Goal: Task Accomplishment & Management: Use online tool/utility

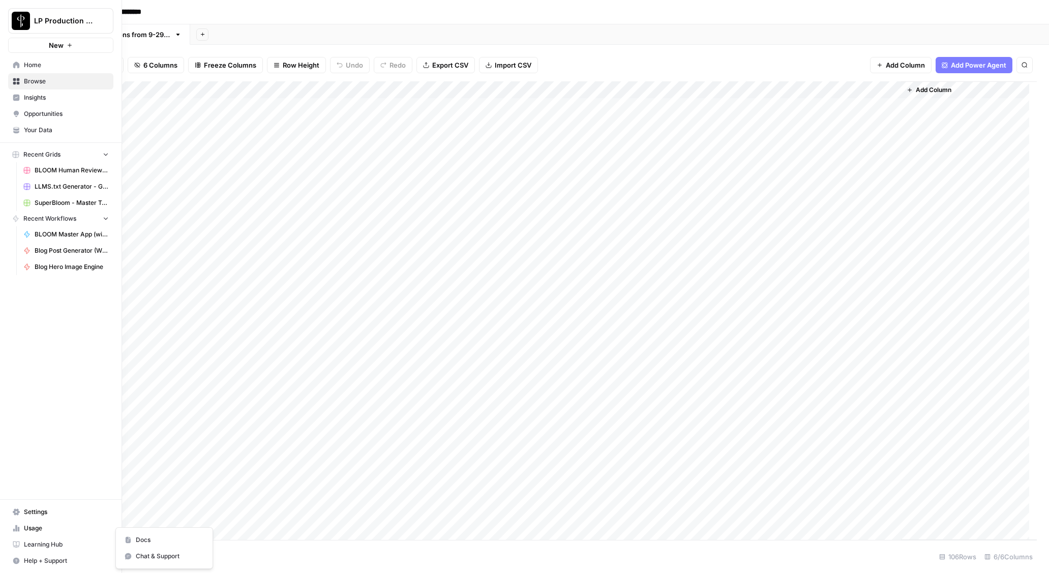
click at [14, 559] on icon "button" at bounding box center [16, 561] width 7 height 7
click at [147, 556] on span "Chat & Support" at bounding box center [170, 556] width 68 height 9
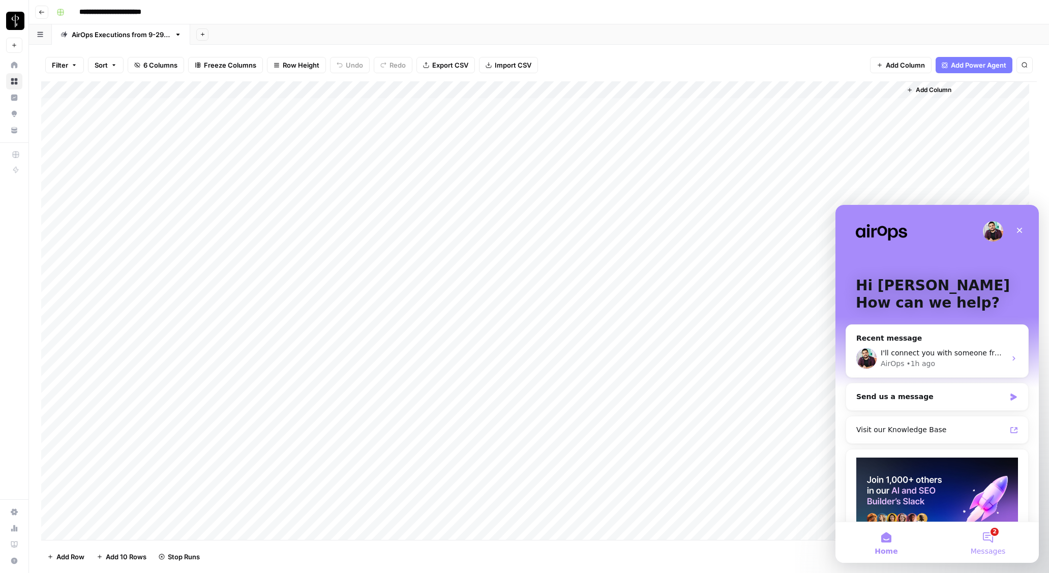
click at [995, 545] on button "2 Messages" at bounding box center [988, 542] width 102 height 41
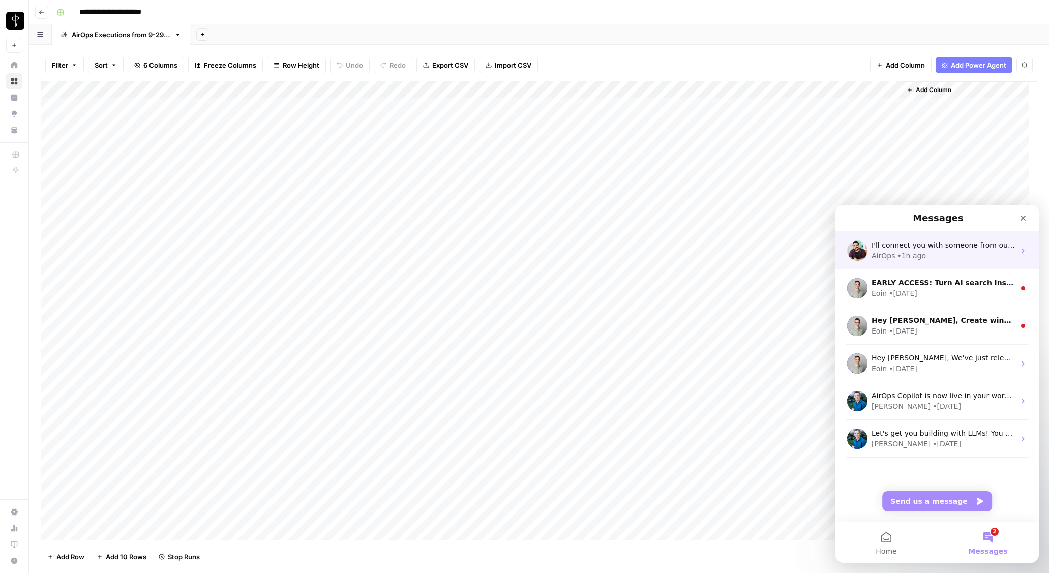
click at [950, 253] on div "AirOps • 1h ago" at bounding box center [942, 256] width 143 height 11
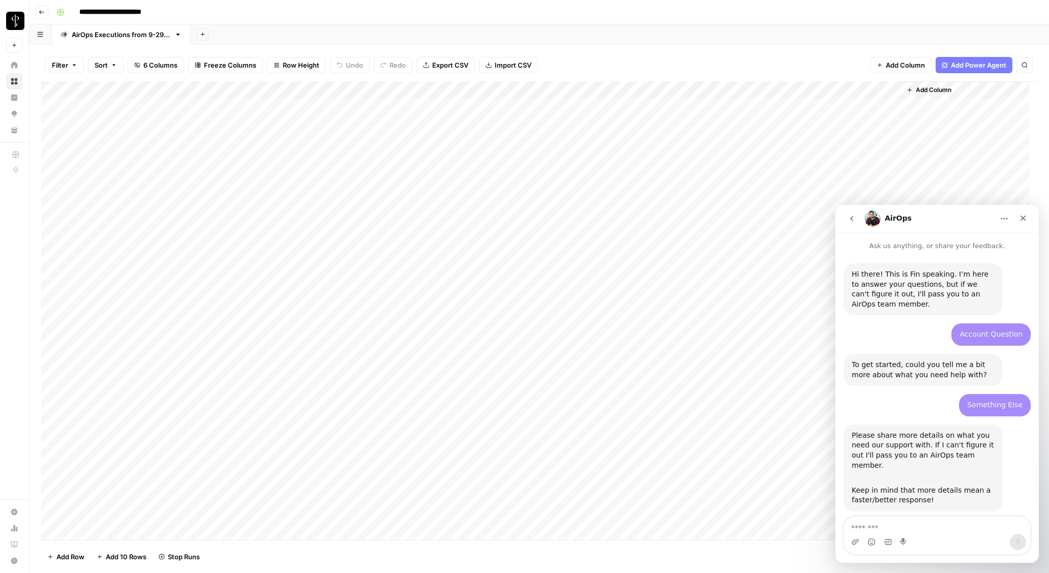
scroll to position [480, 0]
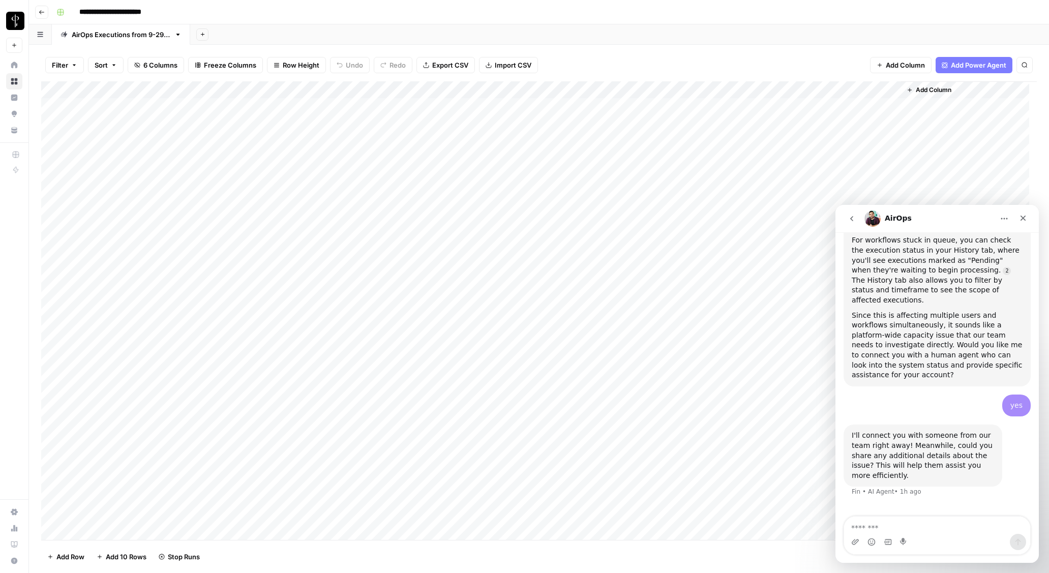
click at [880, 91] on div "Add Column" at bounding box center [539, 310] width 996 height 459
click at [845, 188] on span "Edit Workflow" at bounding box center [866, 190] width 89 height 10
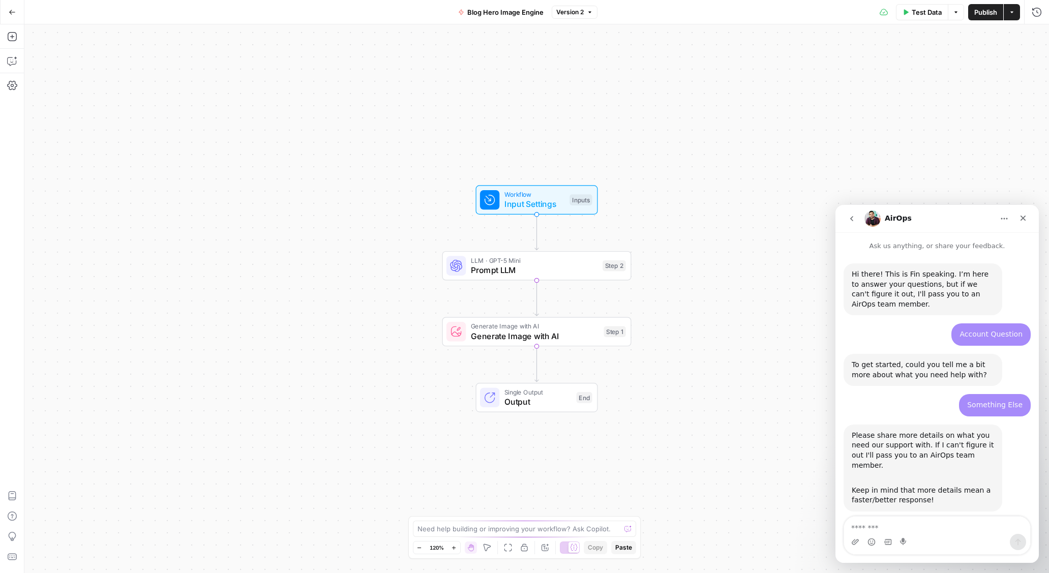
scroll to position [480, 0]
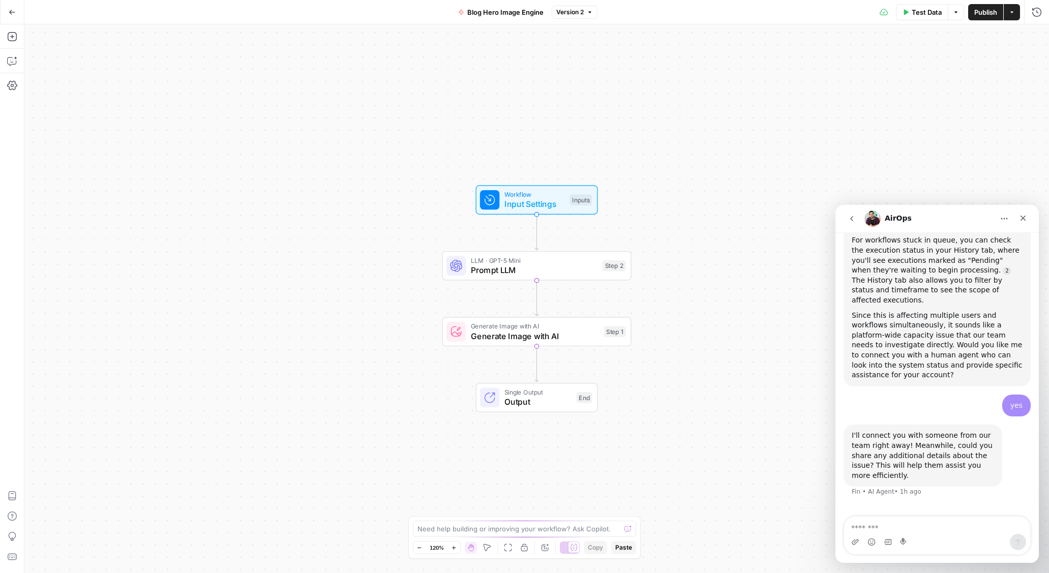
click at [851, 218] on icon "go back" at bounding box center [852, 219] width 8 height 8
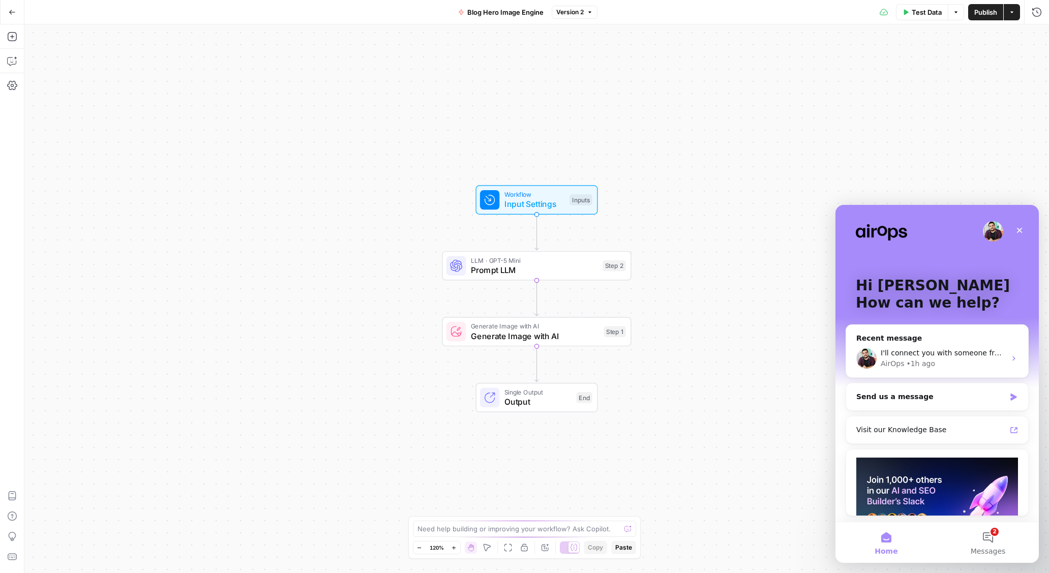
scroll to position [0, 0]
click at [1021, 229] on icon "Close" at bounding box center [1020, 231] width 6 height 6
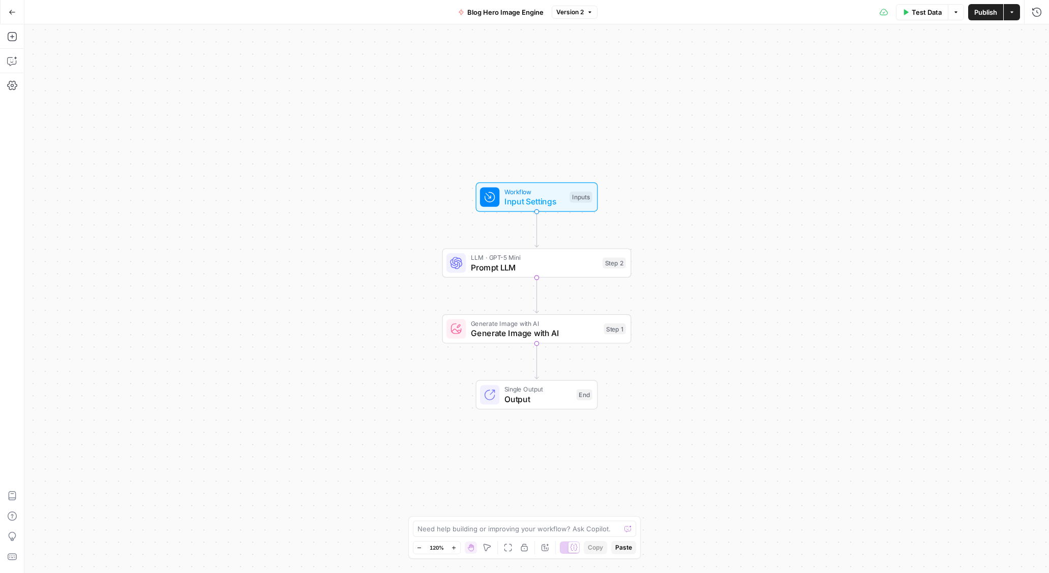
click at [410, 11] on div "Go Back Blog Hero Image Engine Version 2 Test Data Options Publish Actions Run …" at bounding box center [524, 12] width 1049 height 24
click at [10, 16] on button "Go Back" at bounding box center [12, 12] width 18 height 18
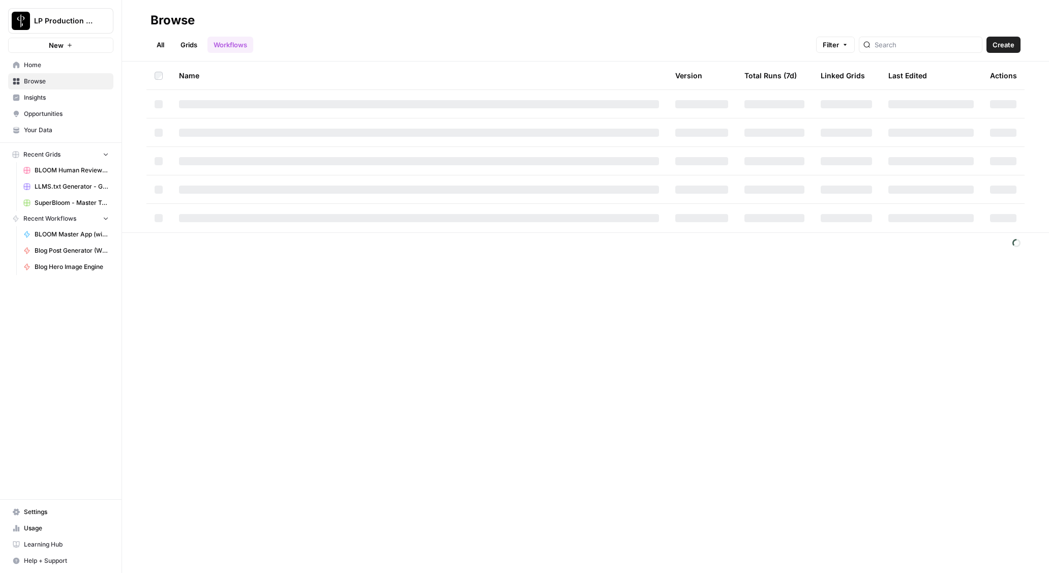
click at [235, 40] on link "Workflows" at bounding box center [230, 45] width 46 height 16
click at [73, 236] on span "BLOOM Master App (with human review)" at bounding box center [72, 234] width 74 height 9
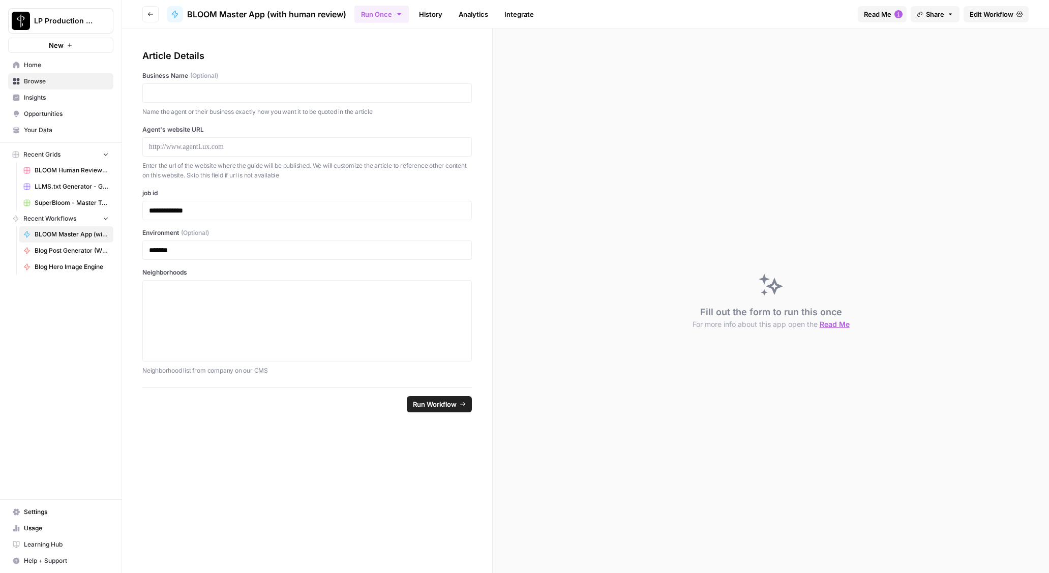
click at [983, 11] on span "Edit Workflow" at bounding box center [992, 14] width 44 height 10
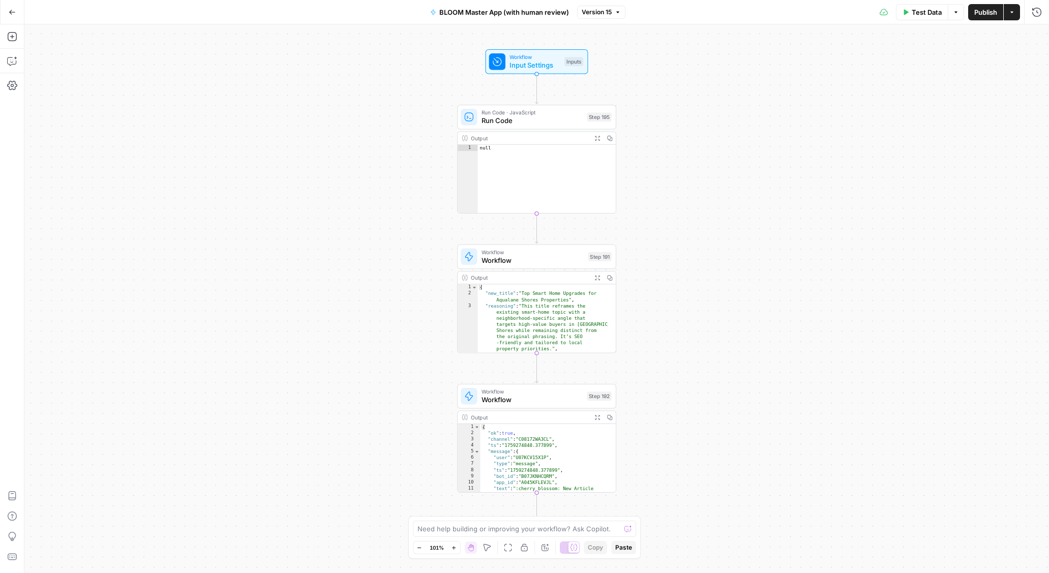
click at [572, 549] on icon at bounding box center [574, 548] width 8 height 8
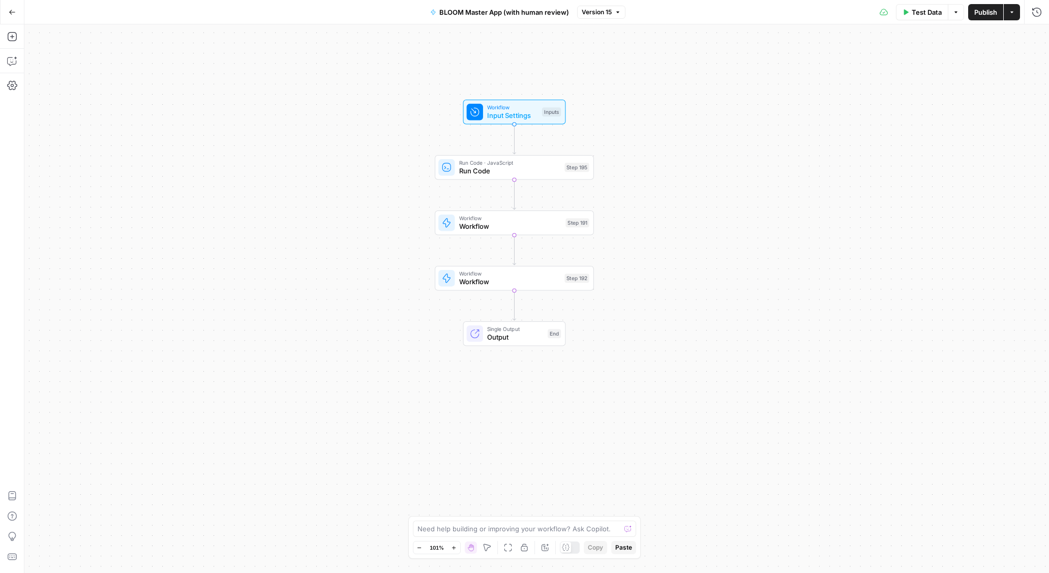
drag, startPoint x: 441, startPoint y: 262, endPoint x: 418, endPoint y: 313, distance: 55.1
click at [418, 313] on div "Workflow Input Settings Inputs Run Code · JavaScript Run Code Step 195 Workflow…" at bounding box center [536, 298] width 1025 height 549
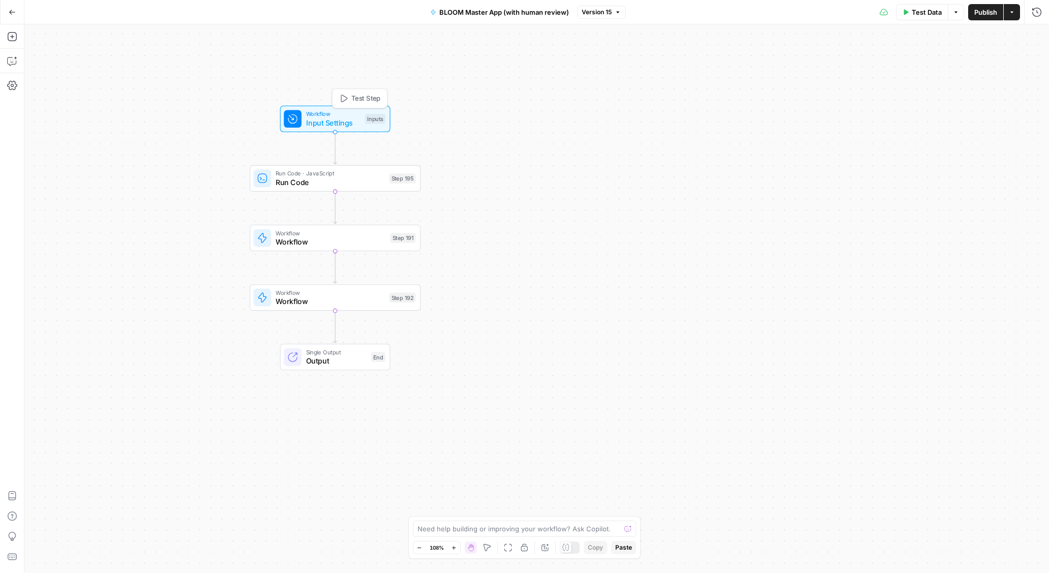
drag, startPoint x: 490, startPoint y: 97, endPoint x: 304, endPoint y: 119, distance: 186.9
click at [304, 119] on div "Workflow Input Settings Inputs Test Step" at bounding box center [335, 118] width 102 height 19
click at [311, 238] on span "Workflow" at bounding box center [331, 241] width 110 height 11
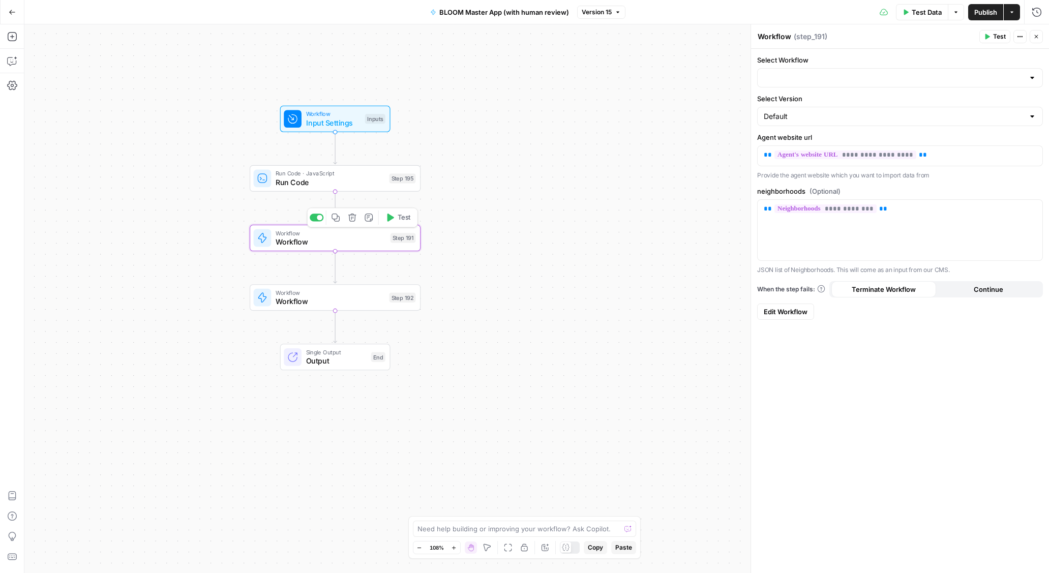
type input "BLOOM URL to Next best blog topic"
click at [321, 301] on span "Workflow" at bounding box center [330, 301] width 109 height 11
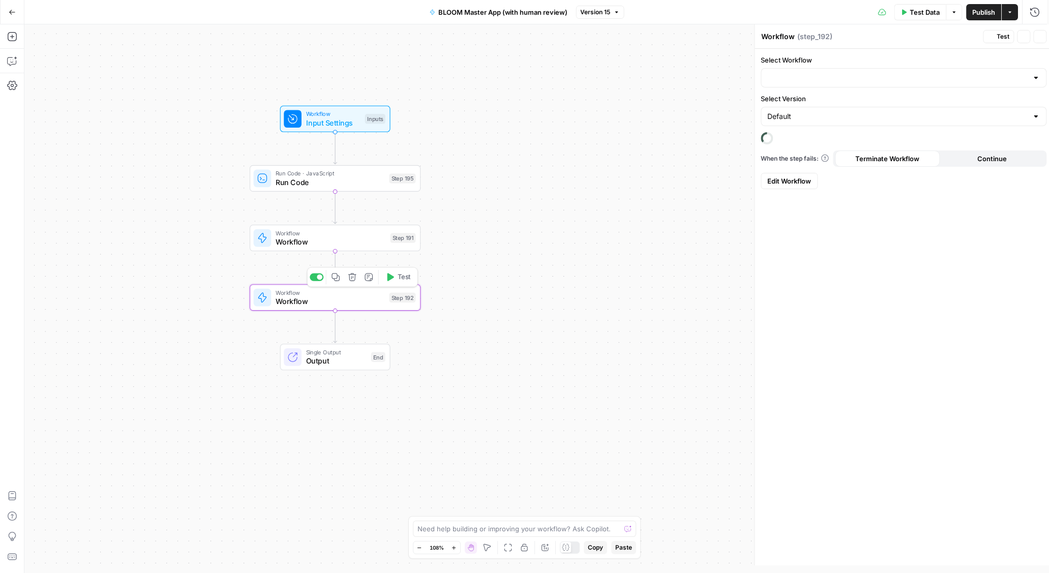
type input "BLOOM Take topic, generate blog, upload to grid (with Human Review)"
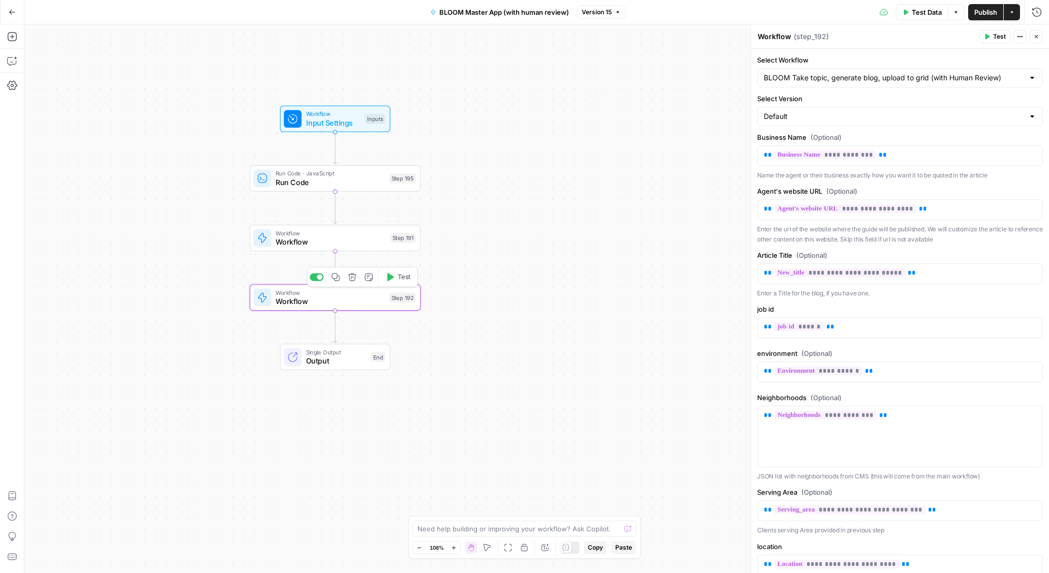
scroll to position [67, 0]
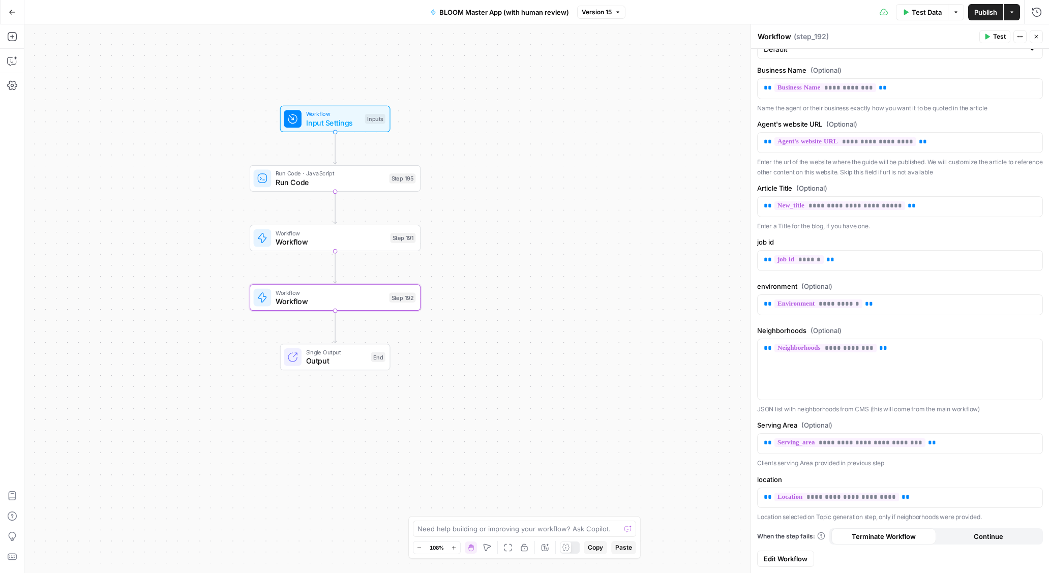
click at [791, 562] on span "Edit Workflow" at bounding box center [786, 559] width 44 height 10
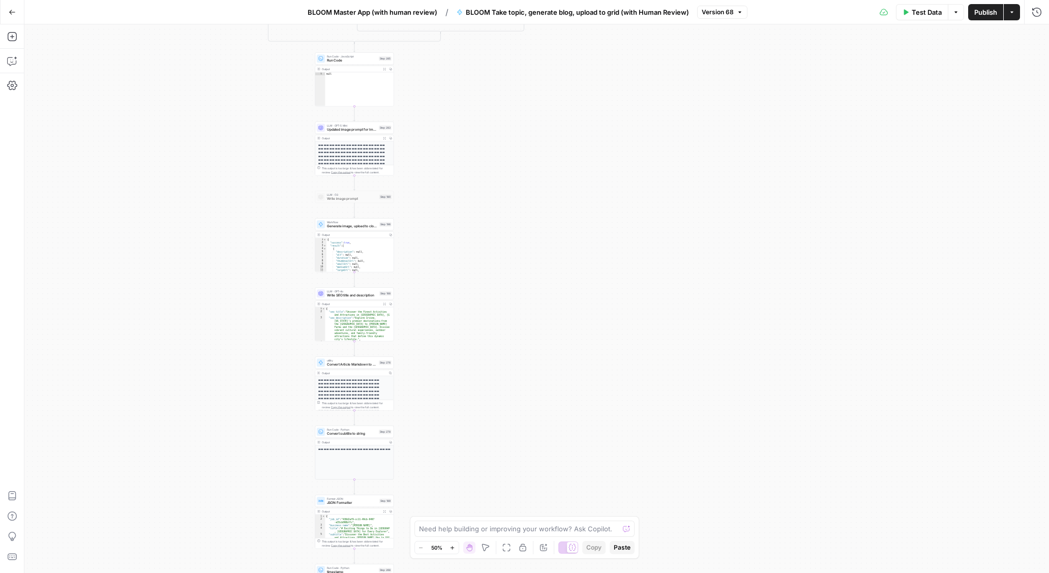
drag, startPoint x: 273, startPoint y: 79, endPoint x: 200, endPoint y: 415, distance: 343.9
click at [198, 386] on div "**********" at bounding box center [536, 298] width 1025 height 549
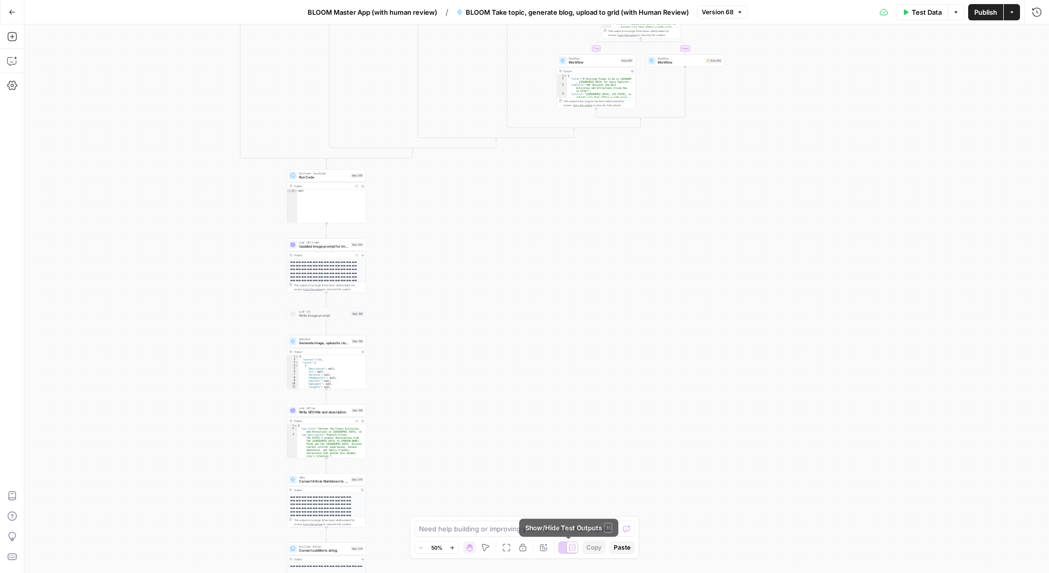
click at [565, 546] on div at bounding box center [568, 547] width 20 height 12
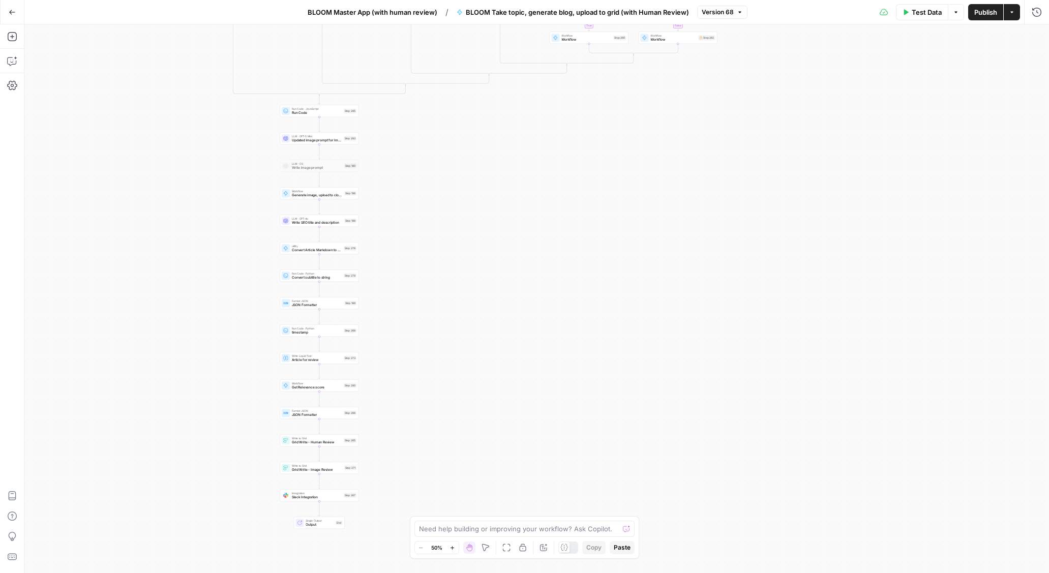
drag, startPoint x: 233, startPoint y: 139, endPoint x: 150, endPoint y: 342, distance: 219.1
click at [151, 339] on div "true false true false true false true false true false true false Workflow Inpu…" at bounding box center [536, 298] width 1025 height 549
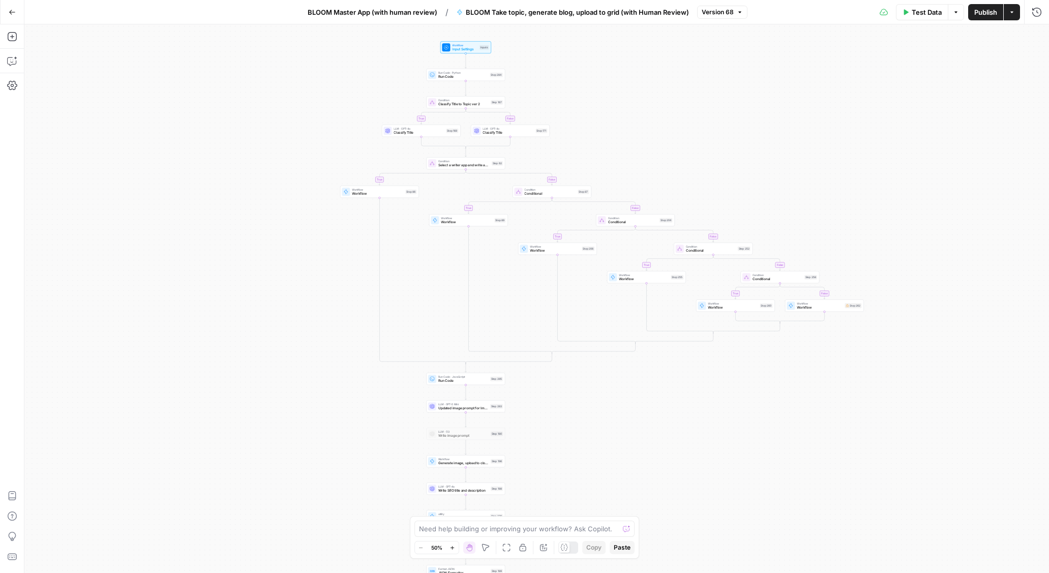
drag, startPoint x: 109, startPoint y: 159, endPoint x: 218, endPoint y: 117, distance: 117.0
click at [332, 239] on div "true false true false true false true false true false true false Workflow Inpu…" at bounding box center [536, 298] width 1025 height 549
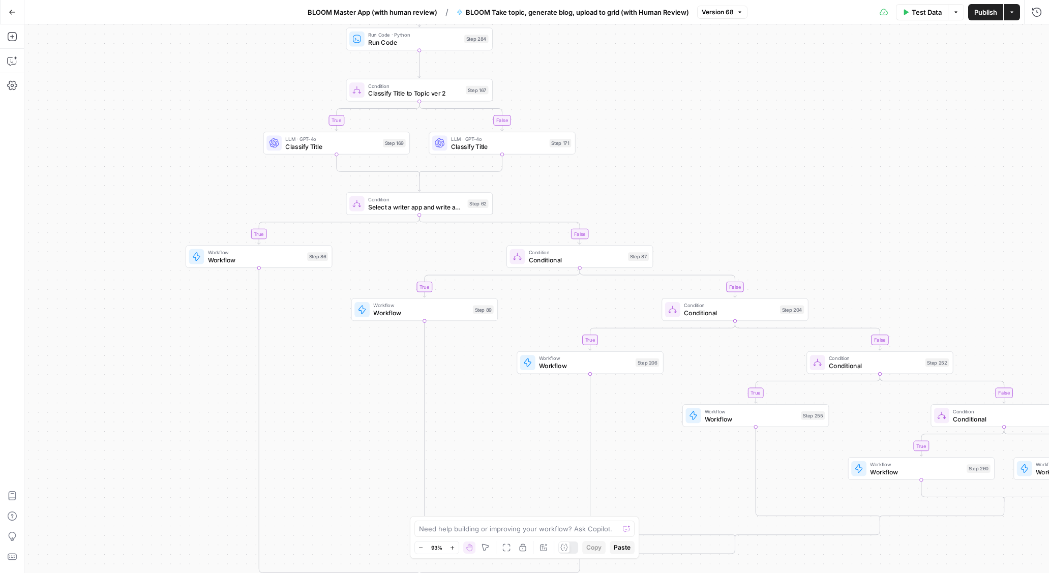
drag, startPoint x: 508, startPoint y: 255, endPoint x: 464, endPoint y: 403, distance: 154.3
click at [464, 403] on div "true false true false true false true false true false true false Workflow Inpu…" at bounding box center [536, 298] width 1025 height 549
click at [1038, 10] on icon "button" at bounding box center [1037, 12] width 10 height 10
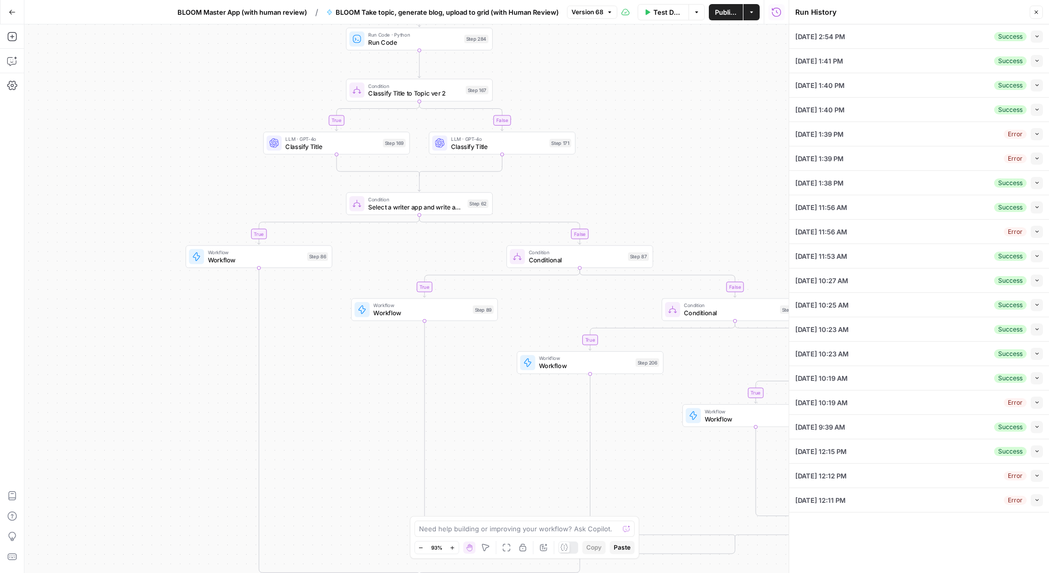
click at [1036, 39] on icon "button" at bounding box center [1037, 37] width 6 height 6
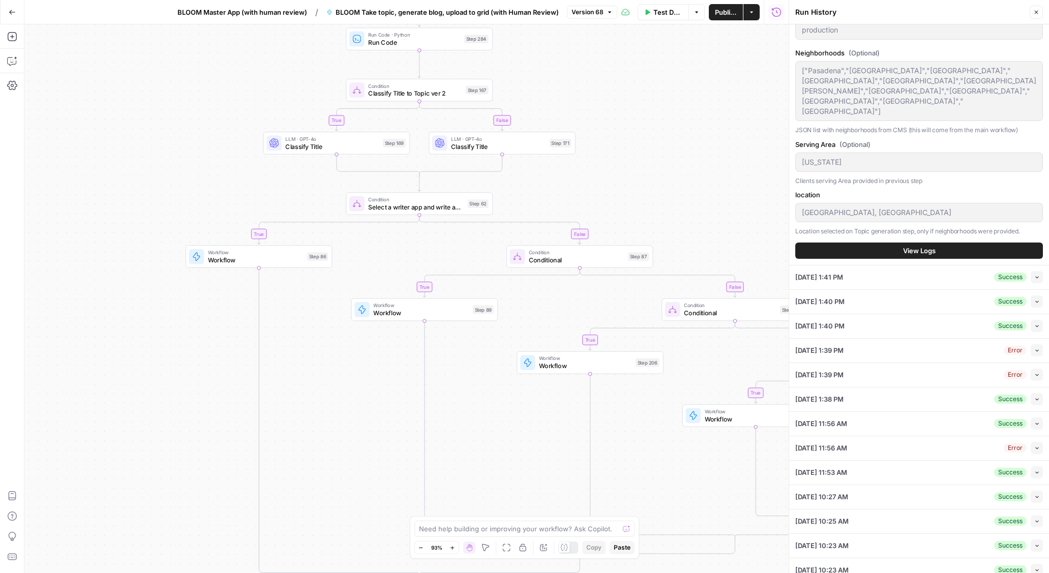
scroll to position [302, 0]
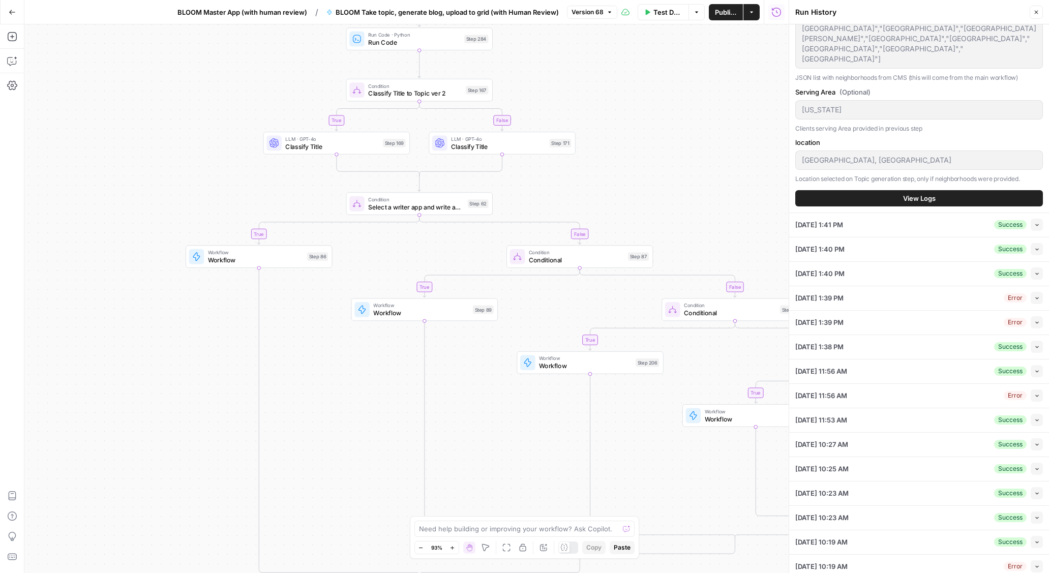
click at [886, 190] on button "View Logs" at bounding box center [919, 198] width 248 height 16
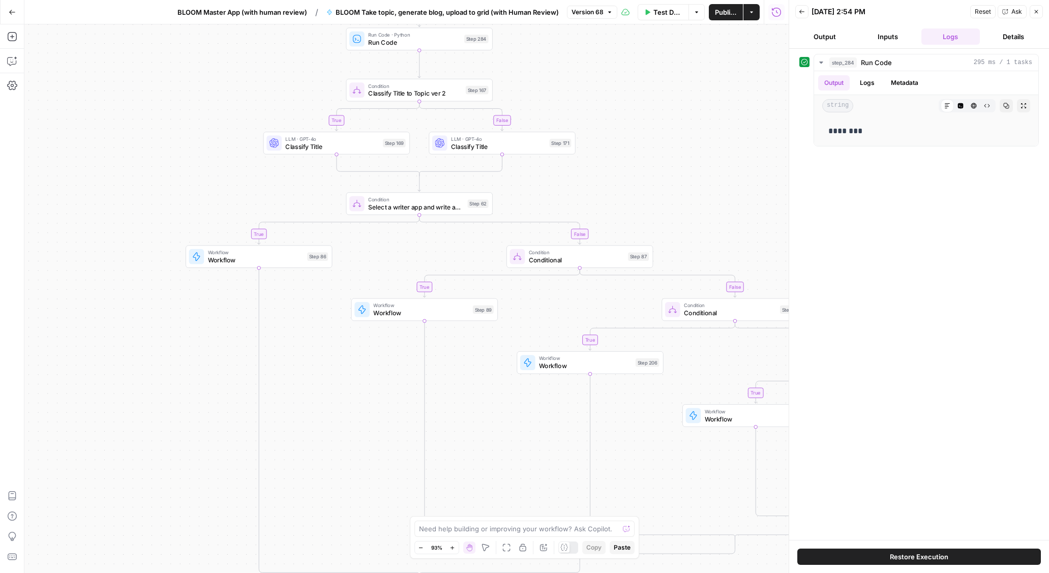
click at [939, 10] on div "09/30/25 at 2:54 PM" at bounding box center [889, 12] width 156 height 10
click at [799, 11] on icon "button" at bounding box center [802, 12] width 6 height 6
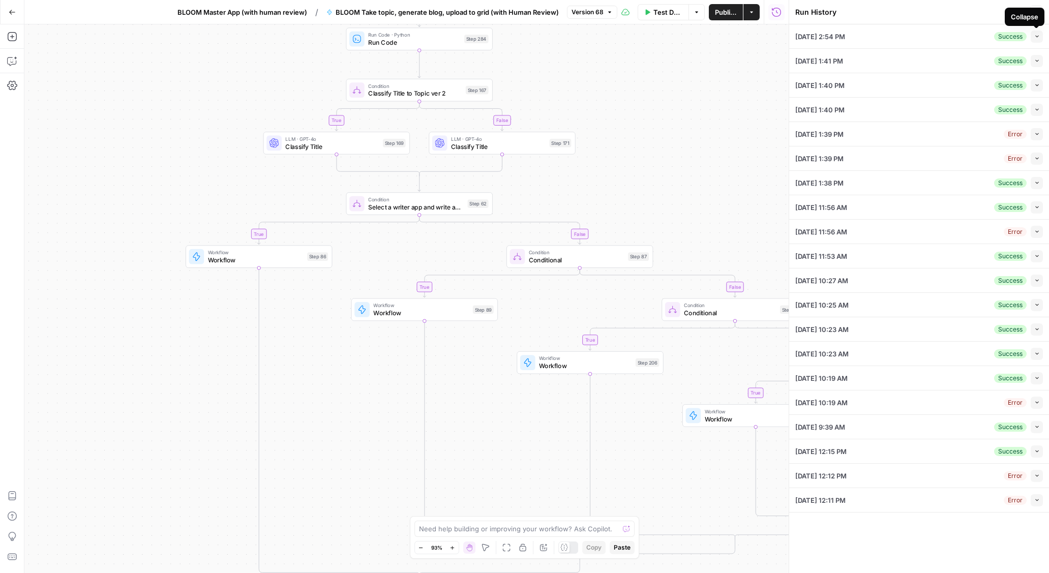
click at [1038, 13] on div "Collapse" at bounding box center [1024, 17] width 27 height 10
click at [1037, 12] on icon "button" at bounding box center [1036, 12] width 6 height 6
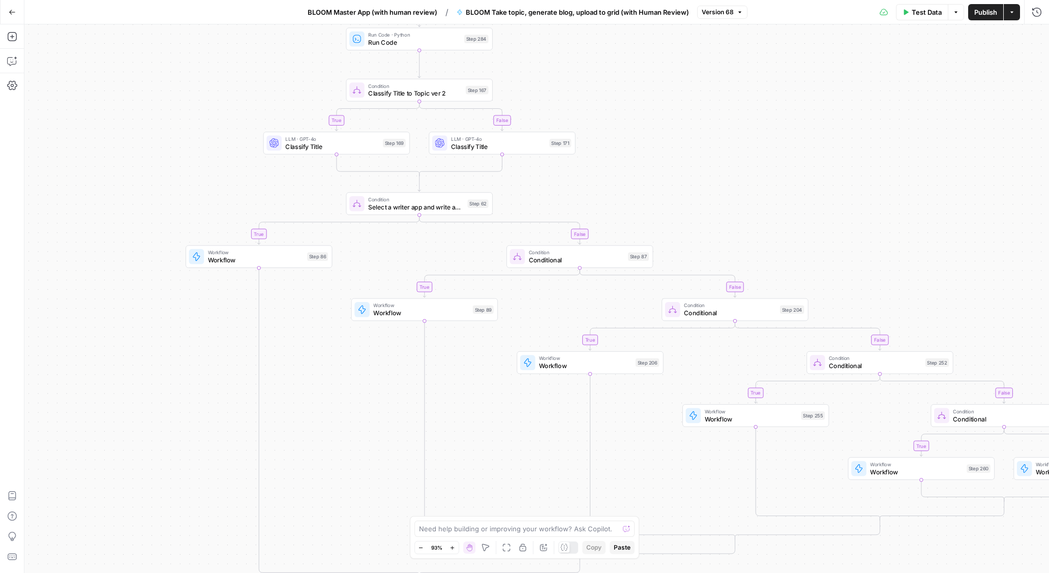
click at [360, 15] on span "BLOOM Master App (with human review)" at bounding box center [373, 12] width 130 height 10
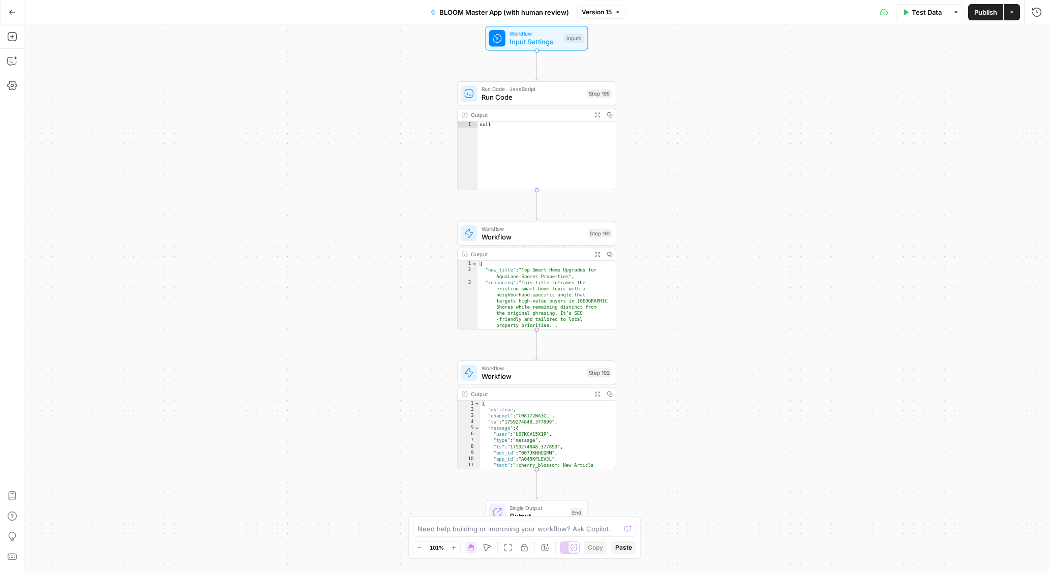
click at [498, 379] on span "Workflow" at bounding box center [532, 376] width 102 height 10
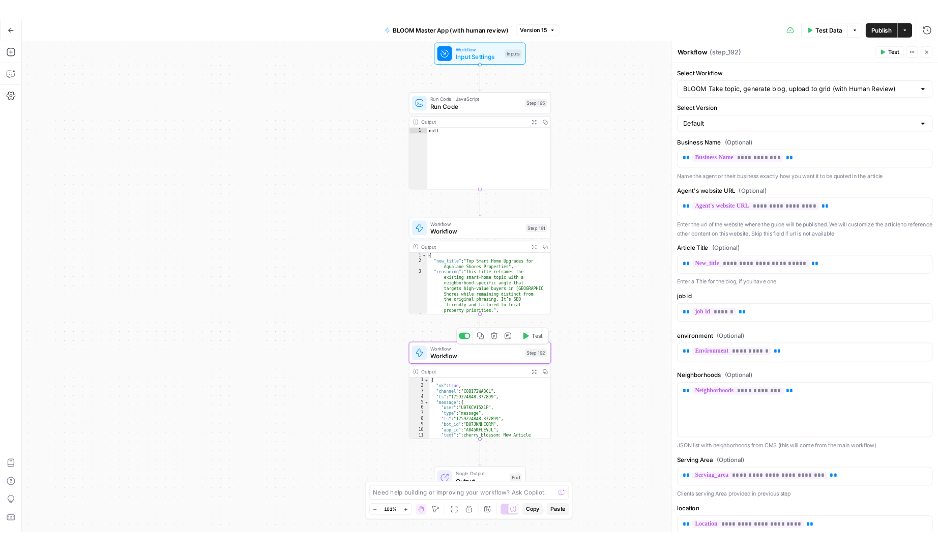
scroll to position [67, 0]
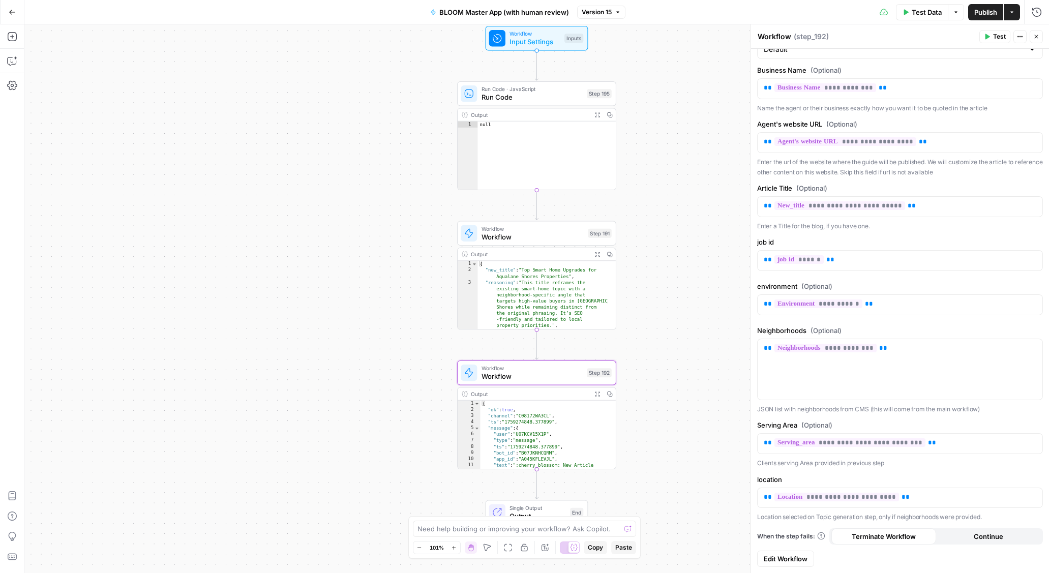
click at [800, 555] on span "Edit Workflow" at bounding box center [786, 559] width 44 height 10
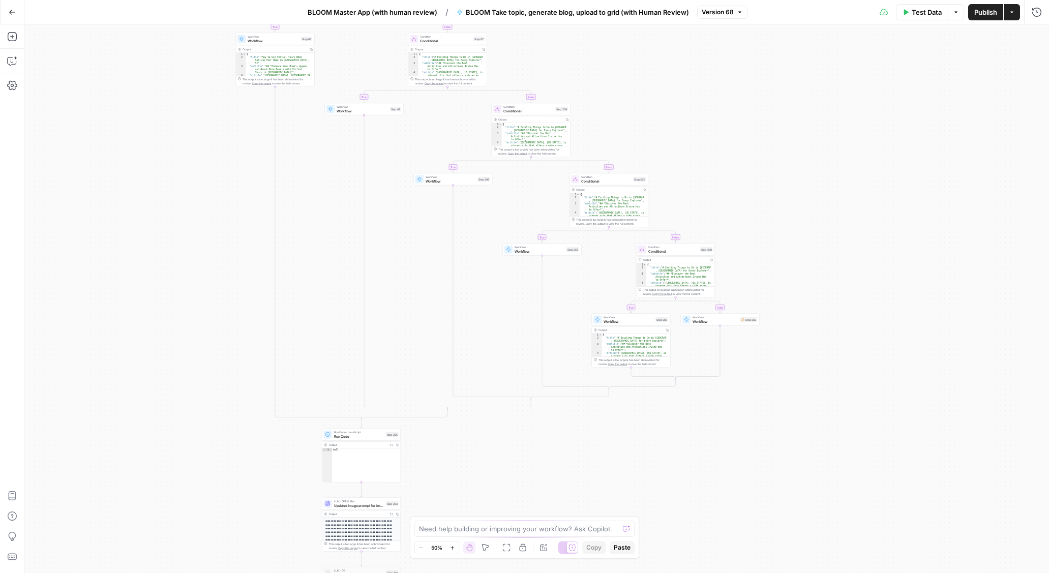
drag, startPoint x: 510, startPoint y: 218, endPoint x: 471, endPoint y: 487, distance: 272.2
click at [471, 487] on div "**********" at bounding box center [536, 298] width 1025 height 549
click at [570, 547] on icon at bounding box center [572, 548] width 8 height 8
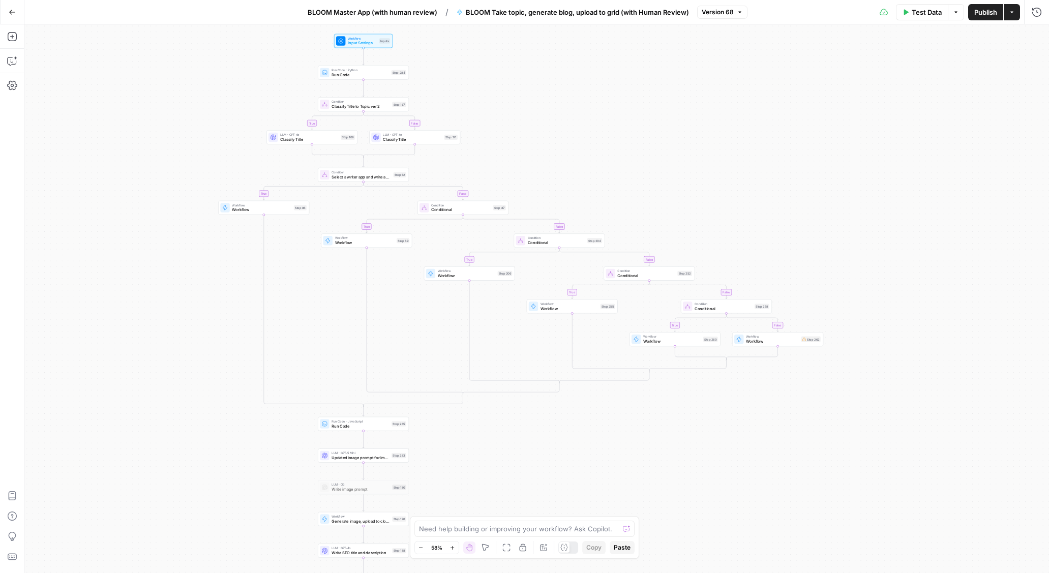
click at [418, 11] on span "BLOOM Master App (with human review)" at bounding box center [373, 12] width 130 height 10
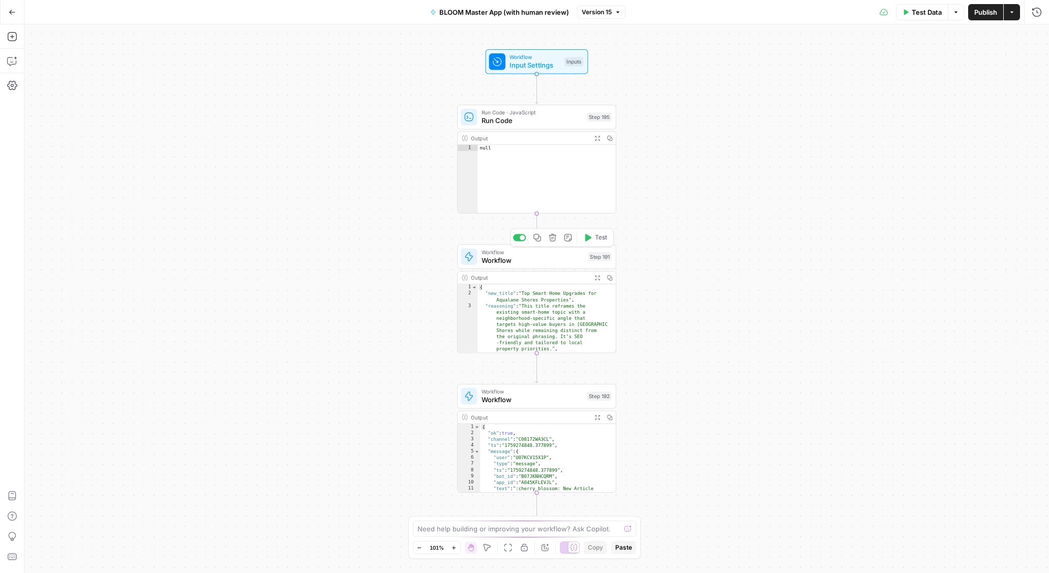
click at [531, 251] on span "Workflow" at bounding box center [532, 252] width 103 height 8
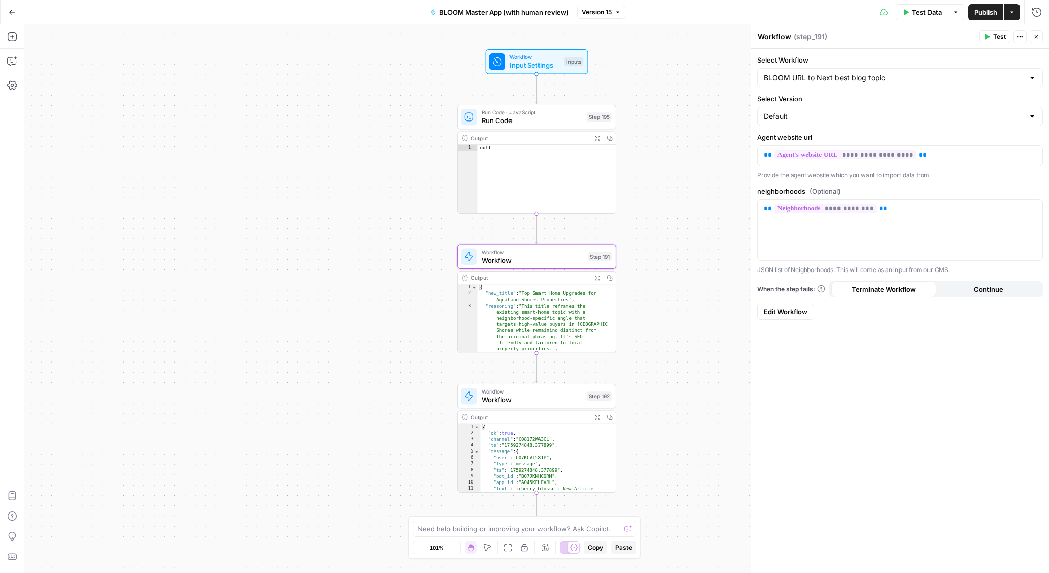
click at [802, 310] on span "Edit Workflow" at bounding box center [786, 312] width 44 height 10
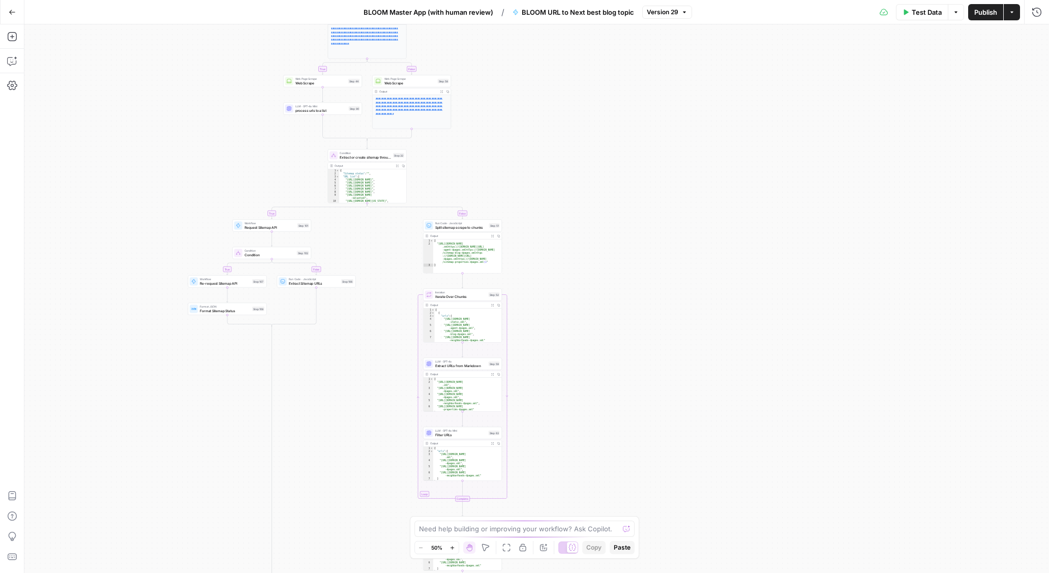
drag, startPoint x: 315, startPoint y: 97, endPoint x: 147, endPoint y: 273, distance: 243.1
click at [147, 273] on div "**********" at bounding box center [536, 298] width 1025 height 549
click at [568, 546] on div at bounding box center [572, 547] width 11 height 11
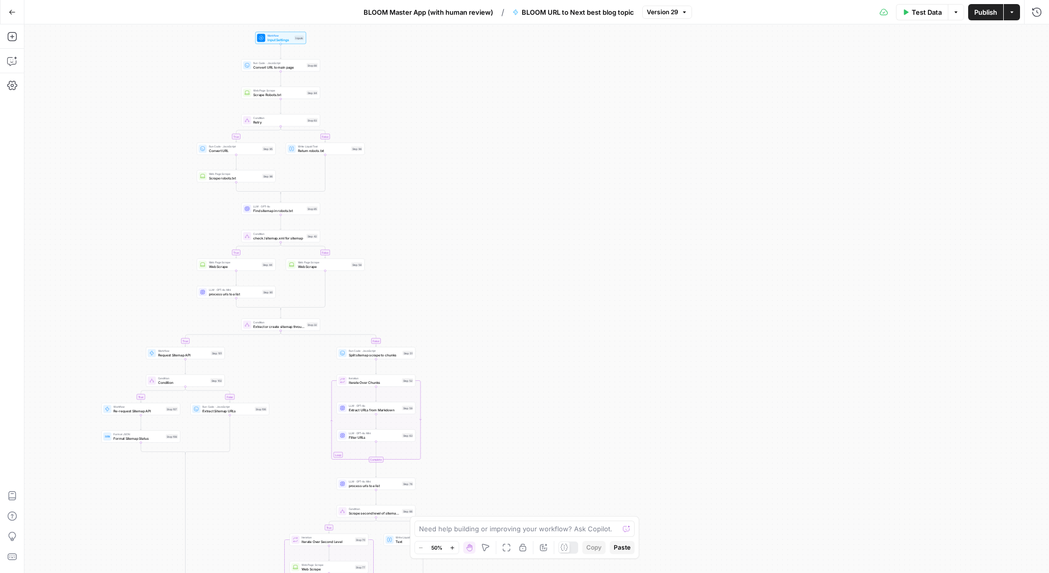
drag, startPoint x: 239, startPoint y: 323, endPoint x: 153, endPoint y: 548, distance: 241.3
click at [153, 548] on div "true false true false true false true false true false Workflow Input Settings …" at bounding box center [536, 298] width 1025 height 549
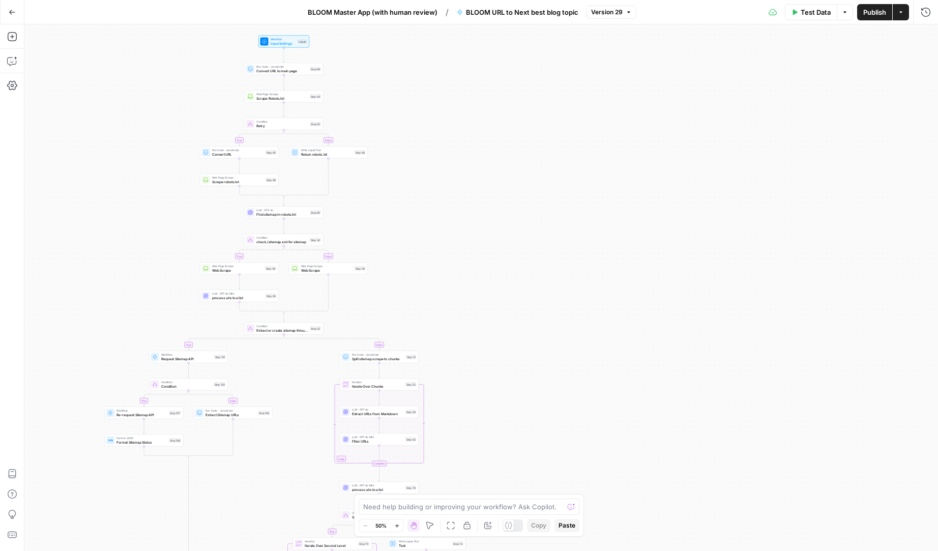
click at [145, 297] on div "true false true false true false true false true false Workflow Input Settings …" at bounding box center [480, 287] width 913 height 526
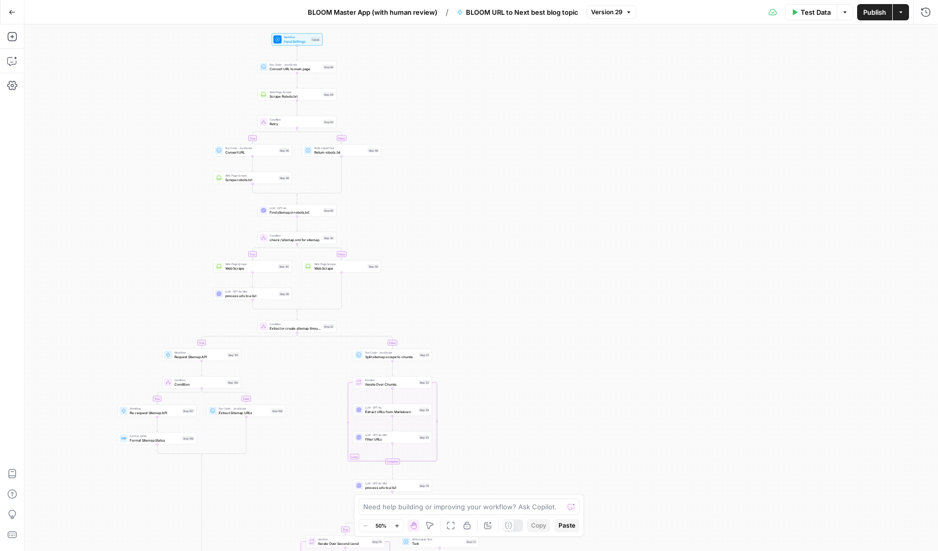
drag, startPoint x: 150, startPoint y: 325, endPoint x: 163, endPoint y: 321, distance: 13.2
click at [163, 321] on div "true false true false true false true false true false Workflow Input Settings …" at bounding box center [480, 287] width 913 height 526
click at [127, 9] on div "Go Back BLOOM Master App (with human review) / BLOOM URL to Next best blog topi…" at bounding box center [469, 12] width 938 height 24
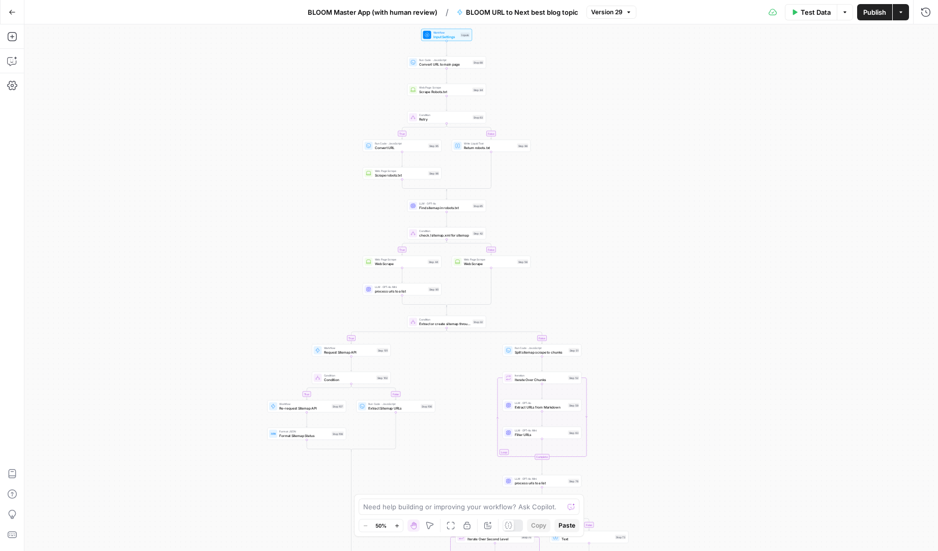
drag, startPoint x: 166, startPoint y: 167, endPoint x: 306, endPoint y: 168, distance: 139.3
click at [306, 168] on div "true false true false true false true false true false Workflow Input Settings …" at bounding box center [480, 287] width 913 height 526
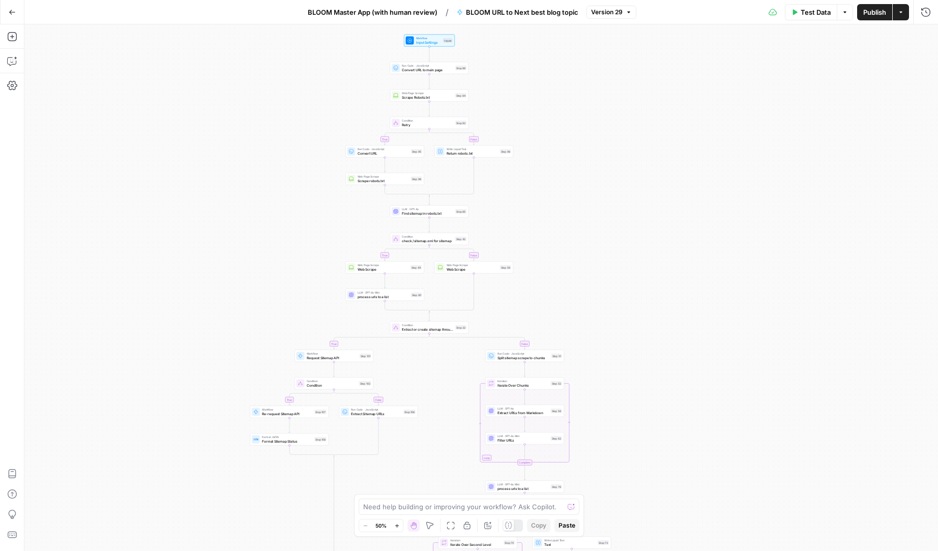
drag, startPoint x: 318, startPoint y: 224, endPoint x: 306, endPoint y: 220, distance: 12.4
click at [266, 248] on div "true false true false true false true false true false Workflow Input Settings …" at bounding box center [480, 287] width 913 height 526
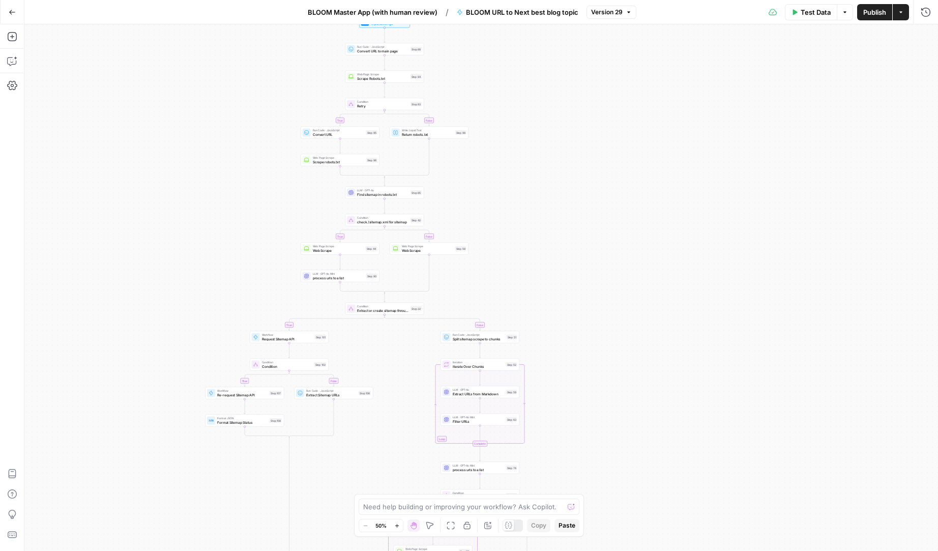
drag, startPoint x: 278, startPoint y: 273, endPoint x: 281, endPoint y: 228, distance: 45.4
click at [267, 235] on div "true false true false true false true false true false Workflow Input Settings …" at bounding box center [480, 287] width 913 height 526
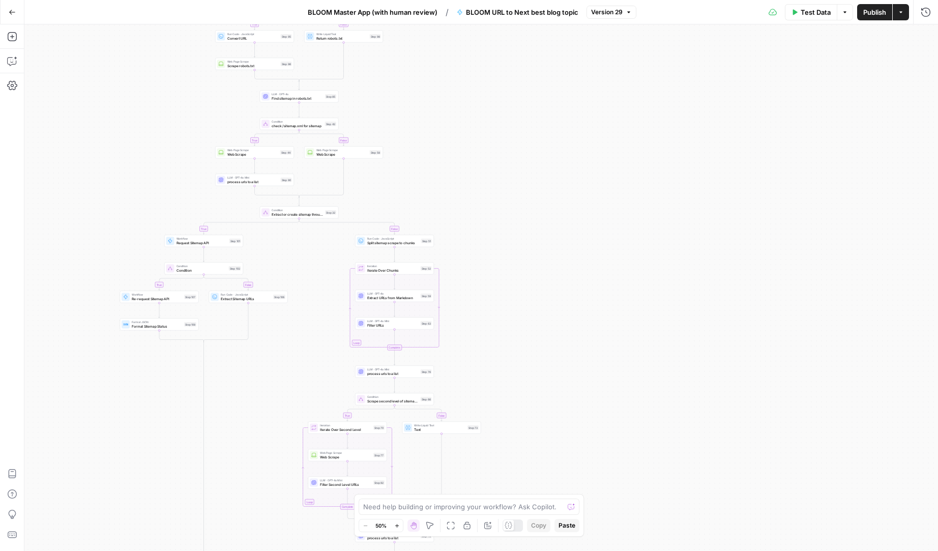
drag, startPoint x: 231, startPoint y: 289, endPoint x: 136, endPoint y: 185, distance: 141.1
click at [140, 189] on div "true false true false true false true false true false Workflow Input Settings …" at bounding box center [480, 287] width 913 height 526
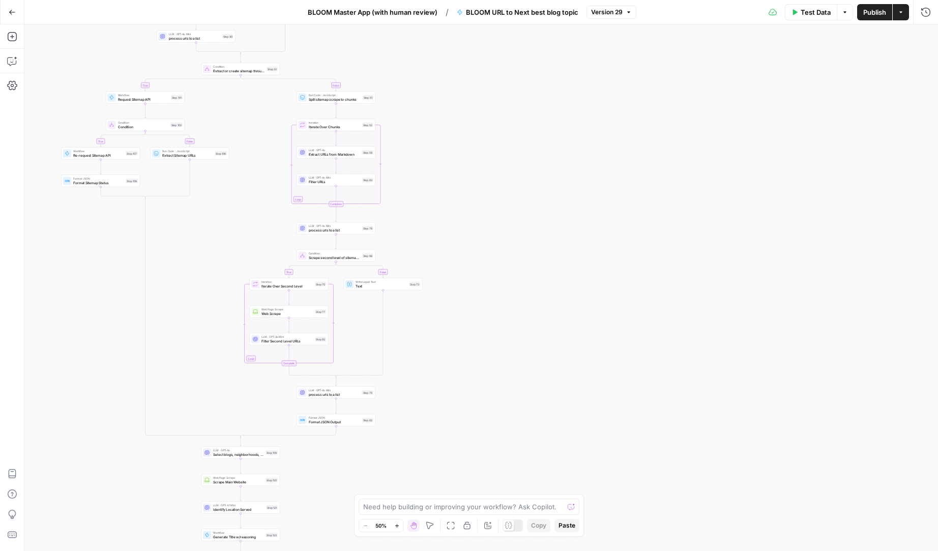
drag, startPoint x: 255, startPoint y: 377, endPoint x: 210, endPoint y: 245, distance: 138.9
click at [210, 245] on div "true false true false true false true false true false Workflow Input Settings …" at bounding box center [480, 287] width 913 height 526
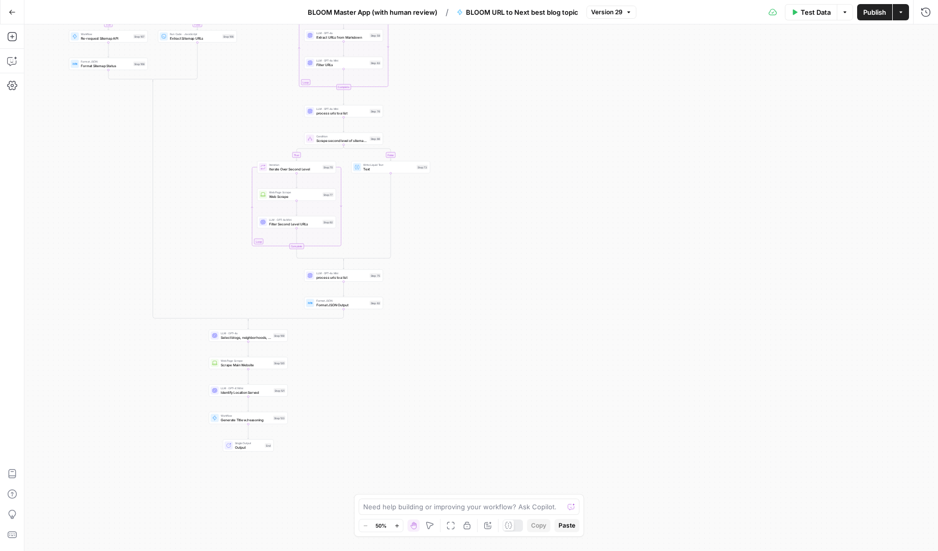
drag, startPoint x: 213, startPoint y: 324, endPoint x: 222, endPoint y: 205, distance: 118.8
click at [221, 206] on div "true false true false true false true false true false Workflow Input Settings …" at bounding box center [480, 287] width 913 height 526
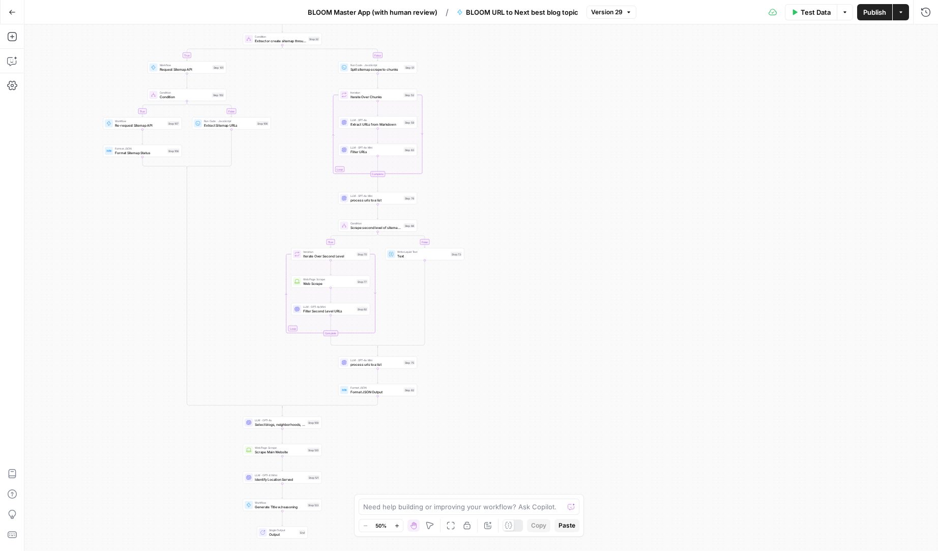
drag, startPoint x: 443, startPoint y: 117, endPoint x: 477, endPoint y: 208, distance: 97.8
click at [477, 208] on div "true false true false true false true false true false Workflow Input Settings …" at bounding box center [480, 287] width 913 height 526
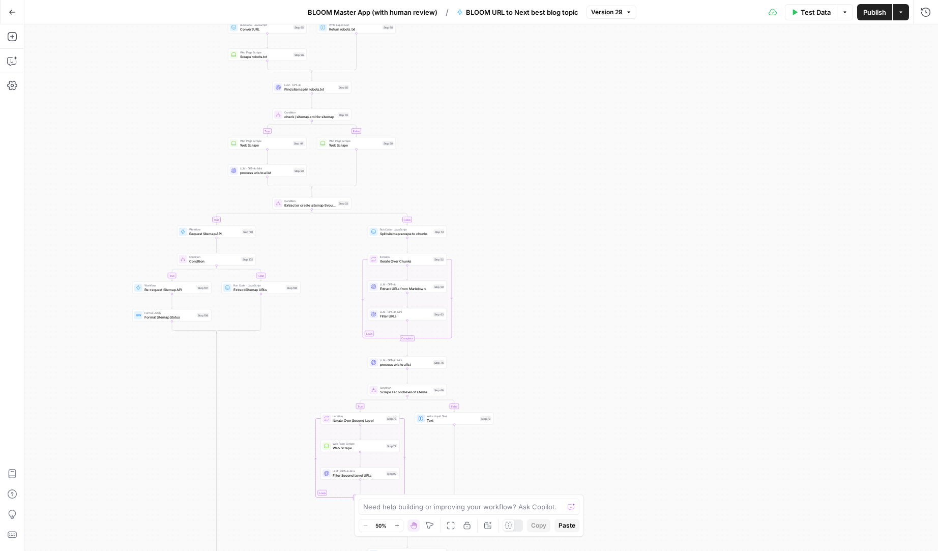
drag, startPoint x: 142, startPoint y: 226, endPoint x: 173, endPoint y: 271, distance: 54.9
click at [170, 386] on div "true false true false true false true false true false Workflow Input Settings …" at bounding box center [480, 287] width 913 height 526
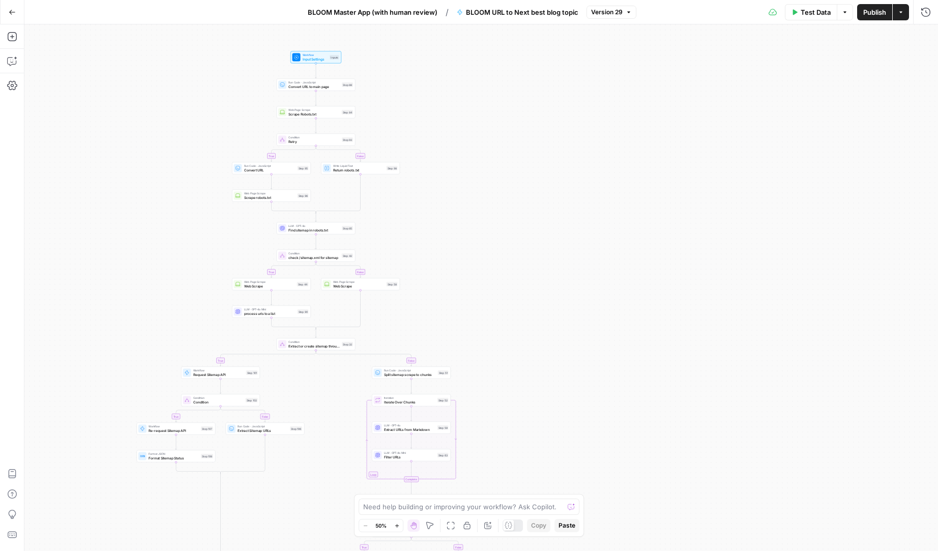
drag, startPoint x: 174, startPoint y: 117, endPoint x: 243, endPoint y: 176, distance: 90.4
click at [178, 258] on div "true false true false true false true false true false Workflow Input Settings …" at bounding box center [480, 287] width 913 height 526
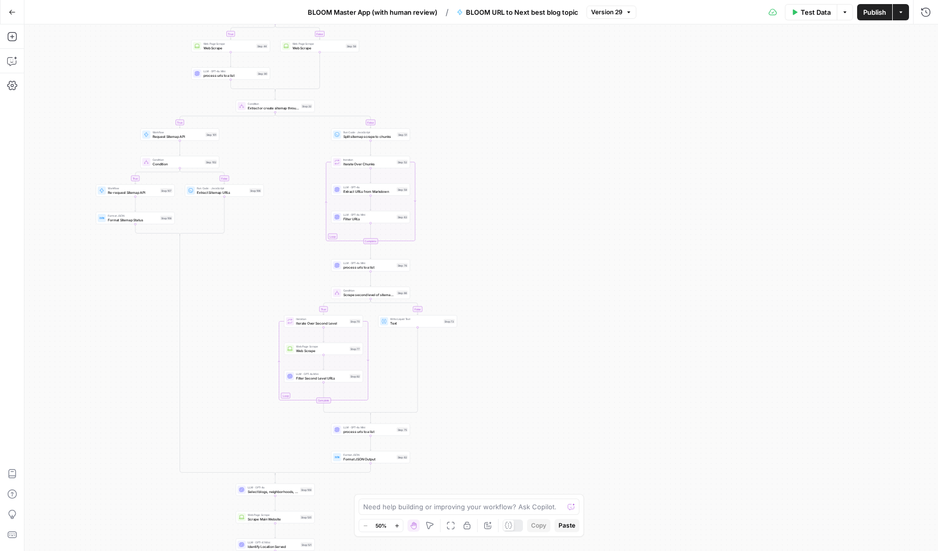
drag, startPoint x: 195, startPoint y: 301, endPoint x: 155, endPoint y: 73, distance: 231.3
click at [155, 64] on div "true false true false true false true false true false Workflow Input Settings …" at bounding box center [480, 287] width 913 height 526
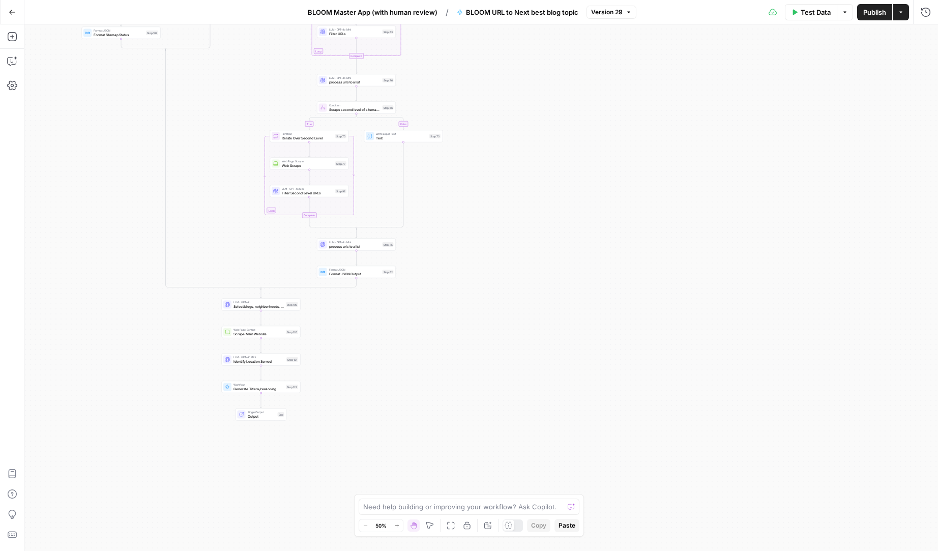
drag, startPoint x: 233, startPoint y: 373, endPoint x: 216, endPoint y: 163, distance: 211.2
click at [218, 179] on div "true false true false true false true false true false Workflow Input Settings …" at bounding box center [480, 287] width 913 height 526
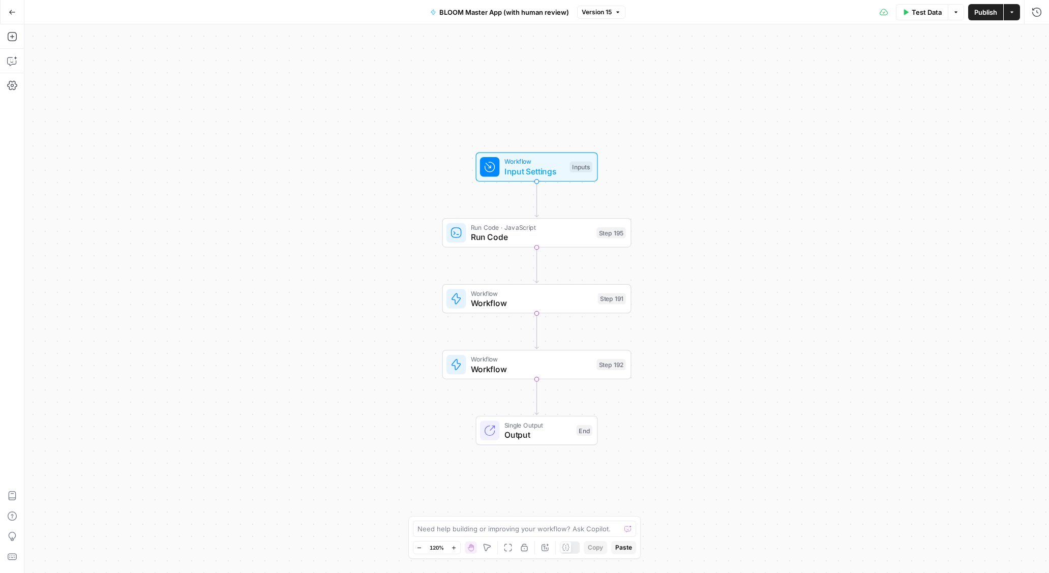
click at [9, 11] on icon "button" at bounding box center [12, 12] width 7 height 7
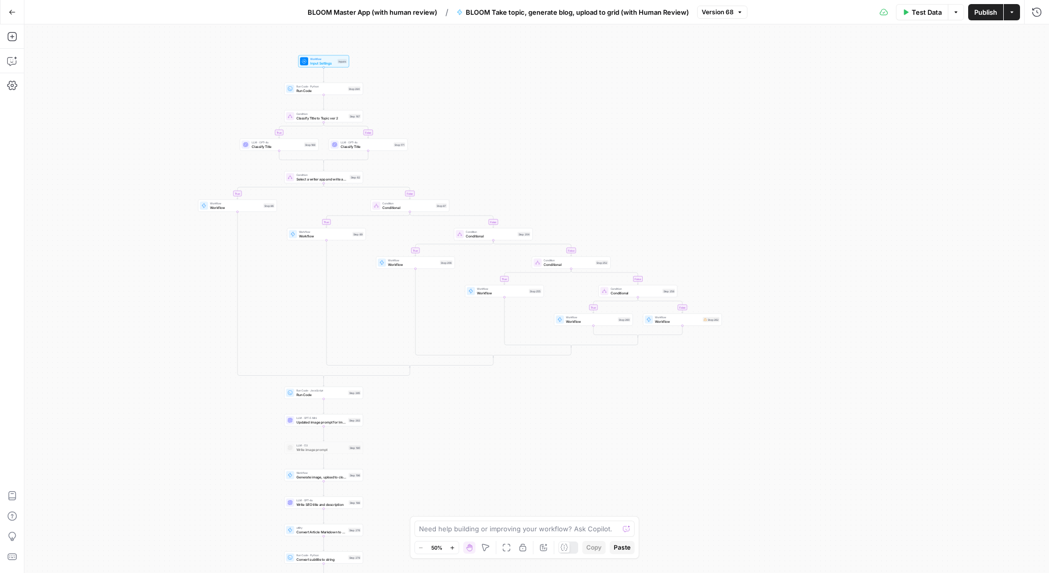
drag, startPoint x: 346, startPoint y: 179, endPoint x: 275, endPoint y: 292, distance: 133.2
click at [275, 292] on div "true false true false true false true false true false true false Workflow Inpu…" at bounding box center [536, 298] width 1025 height 549
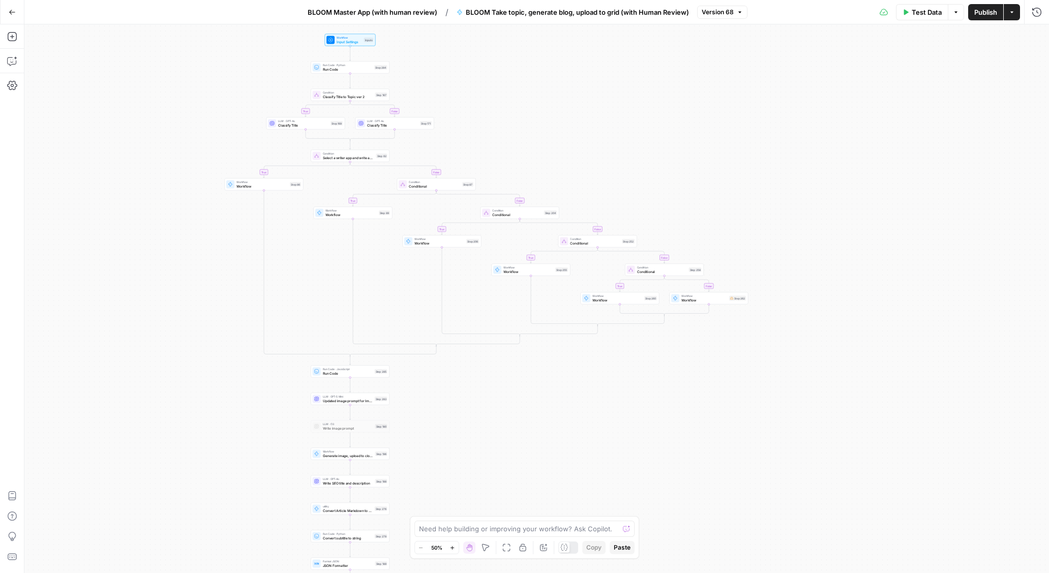
drag, startPoint x: 215, startPoint y: 286, endPoint x: 242, endPoint y: 267, distance: 32.4
click at [242, 267] on div "true false true false true false true false true false true false Workflow Inpu…" at bounding box center [536, 298] width 1025 height 549
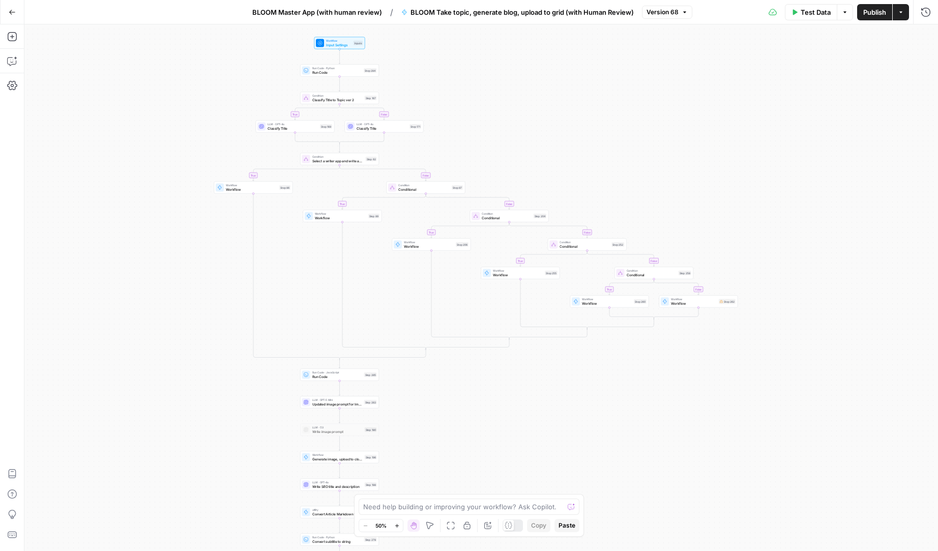
drag, startPoint x: 294, startPoint y: 320, endPoint x: 284, endPoint y: 323, distance: 11.1
click at [284, 323] on div "true false true false true false true false true false true false Workflow Inpu…" at bounding box center [480, 287] width 913 height 526
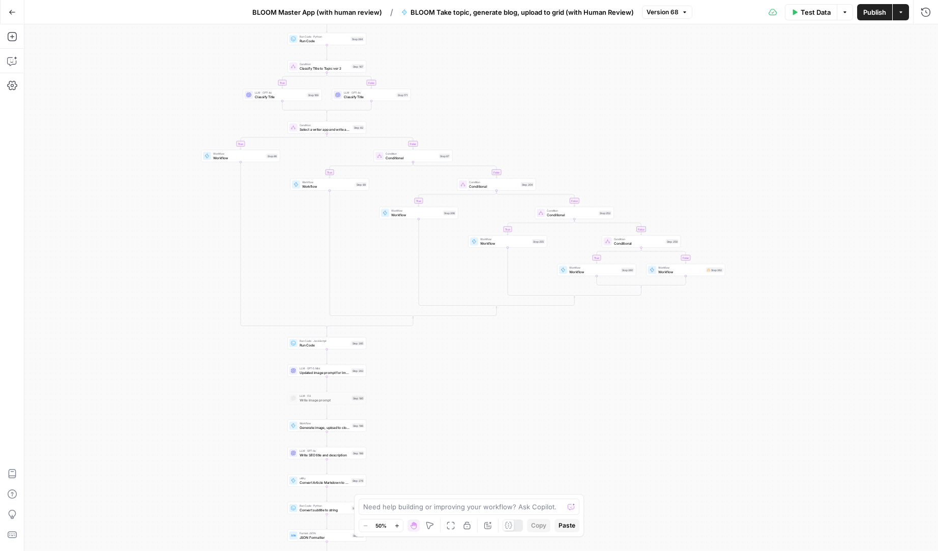
drag, startPoint x: 239, startPoint y: 372, endPoint x: 225, endPoint y: 336, distance: 38.8
click at [226, 340] on div "true false true false true false true false true false true false Workflow Inpu…" at bounding box center [480, 287] width 913 height 526
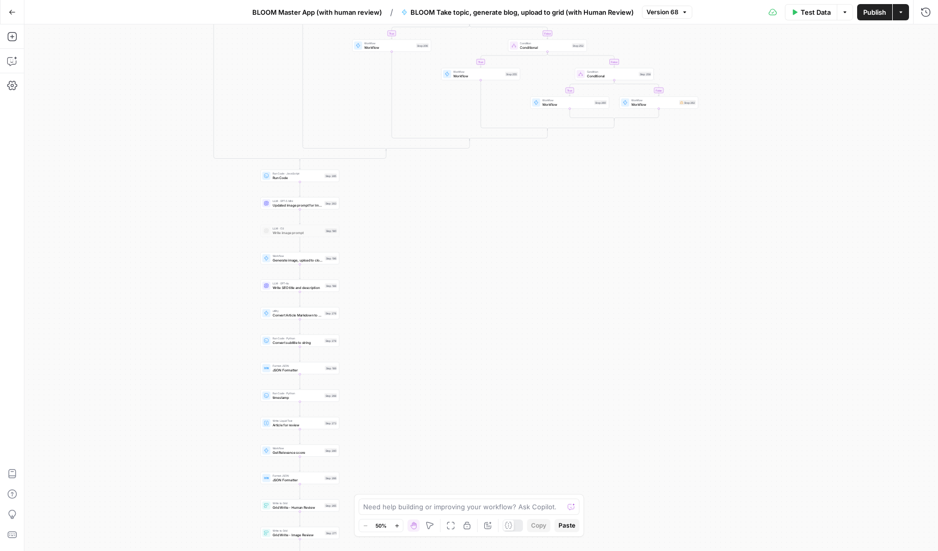
drag, startPoint x: 242, startPoint y: 384, endPoint x: 217, endPoint y: 207, distance: 178.3
click at [216, 213] on div "true false true false true false true false true false true false Workflow Inpu…" at bounding box center [480, 287] width 913 height 526
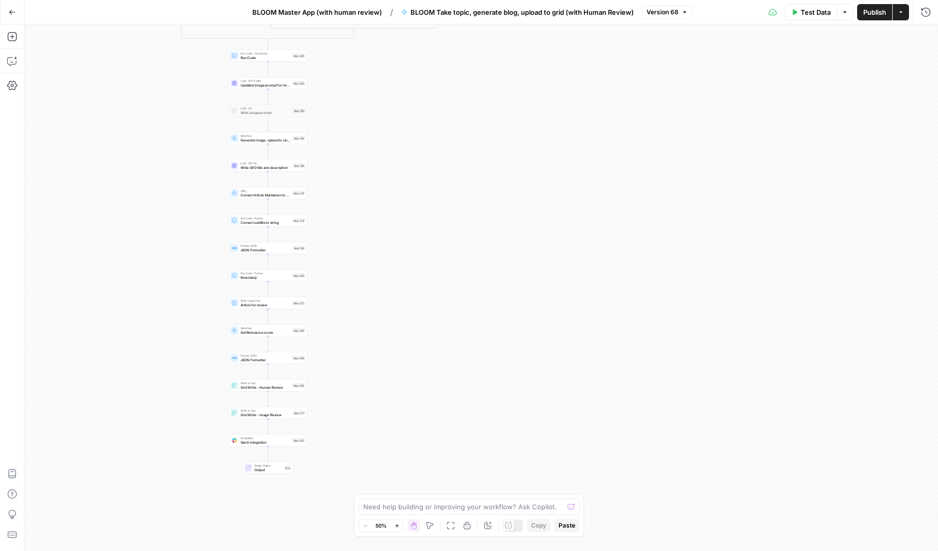
drag, startPoint x: 242, startPoint y: 433, endPoint x: 202, endPoint y: 299, distance: 139.5
click at [204, 309] on div "true false true false true false true false true false true false Workflow Inpu…" at bounding box center [480, 287] width 913 height 526
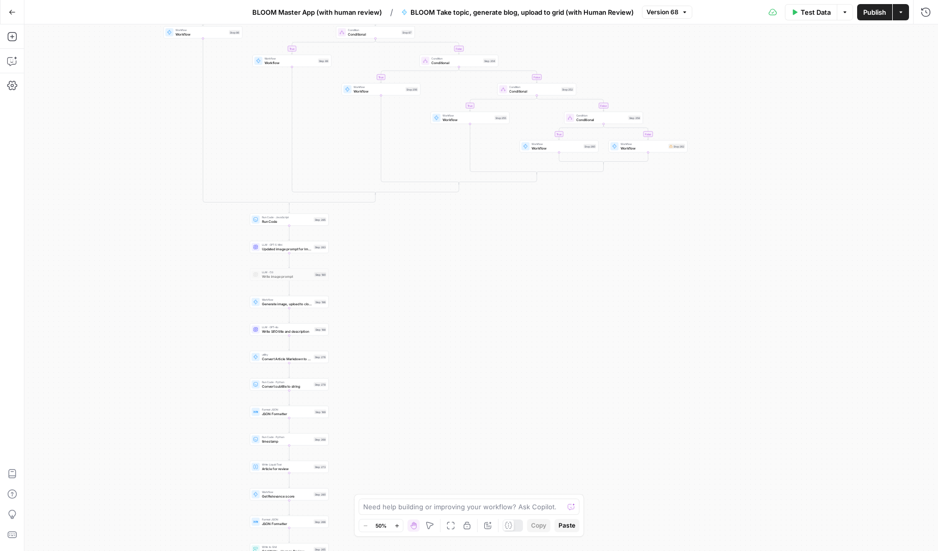
drag, startPoint x: 199, startPoint y: 65, endPoint x: 231, endPoint y: 239, distance: 177.3
click at [231, 239] on div "true false true false true false true false true false true false Workflow Inpu…" at bounding box center [480, 287] width 913 height 526
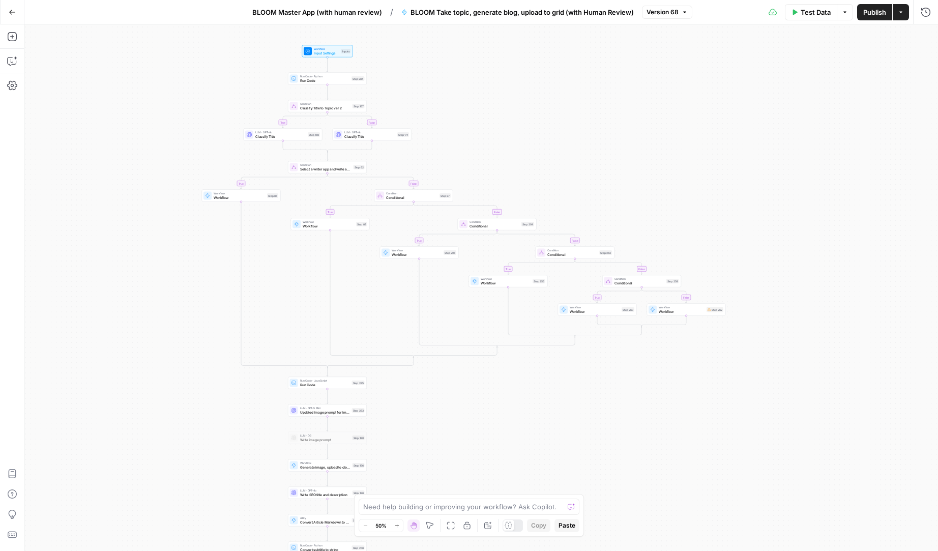
drag, startPoint x: 186, startPoint y: 117, endPoint x: 220, endPoint y: 279, distance: 165.2
click at [220, 279] on div "true false true false true false true false true false true false Workflow Inpu…" at bounding box center [480, 287] width 913 height 526
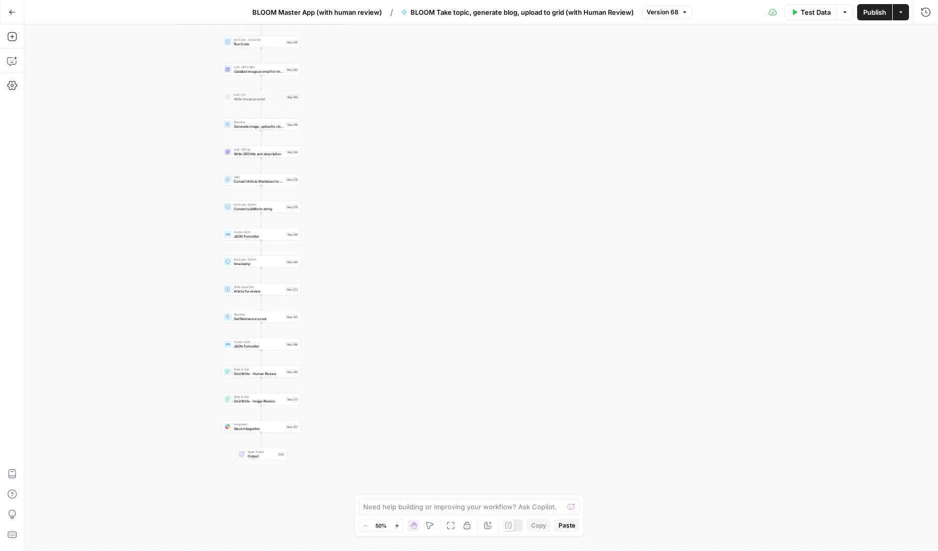
drag, startPoint x: 213, startPoint y: 421, endPoint x: 167, endPoint y: 56, distance: 368.0
click at [147, 81] on div "true false true false true false true false true false true false Workflow Inpu…" at bounding box center [480, 287] width 913 height 526
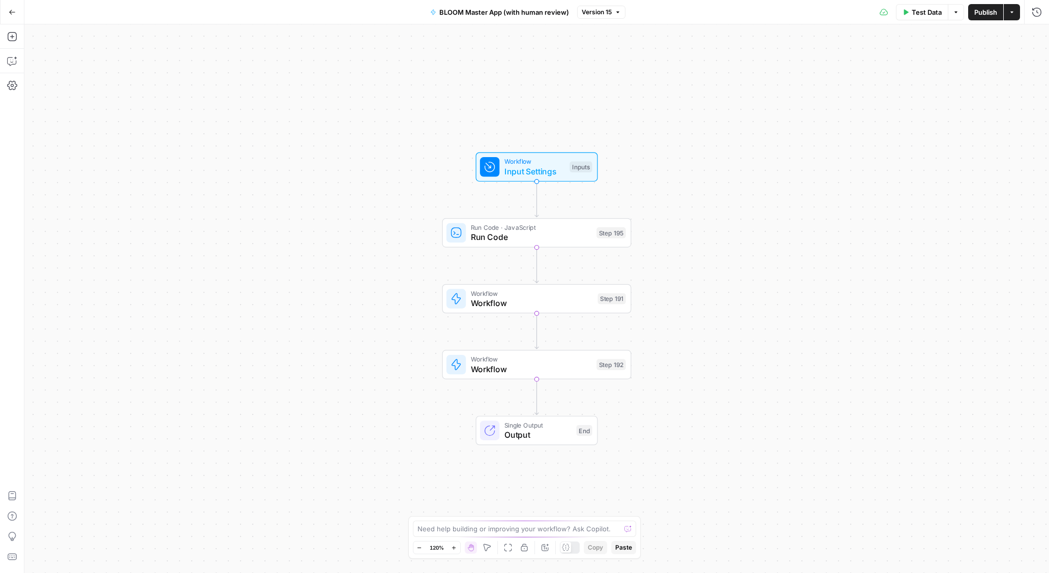
click at [9, 11] on icon "button" at bounding box center [12, 12] width 7 height 7
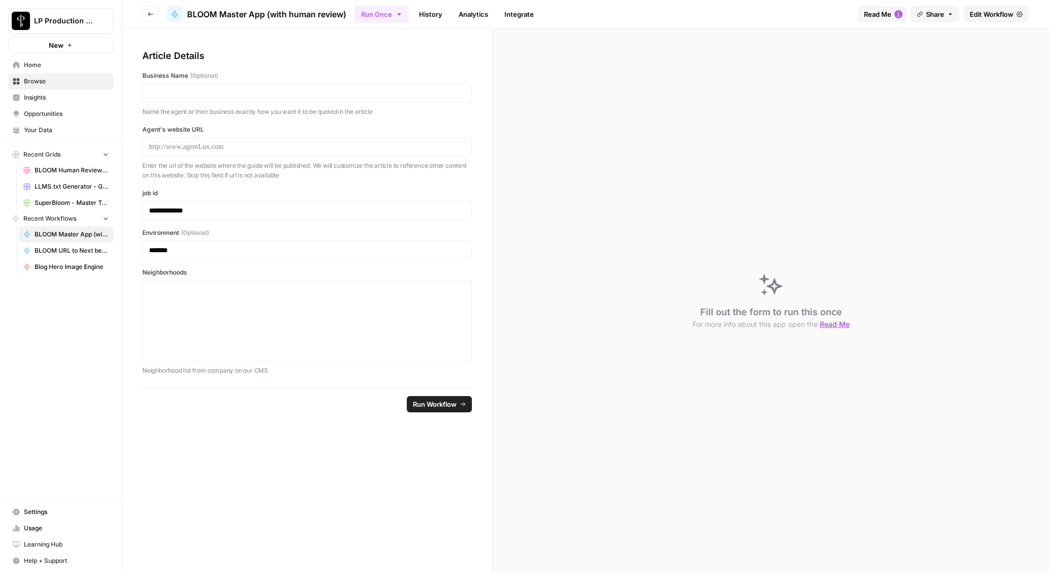
click at [429, 12] on link "History" at bounding box center [431, 14] width 36 height 16
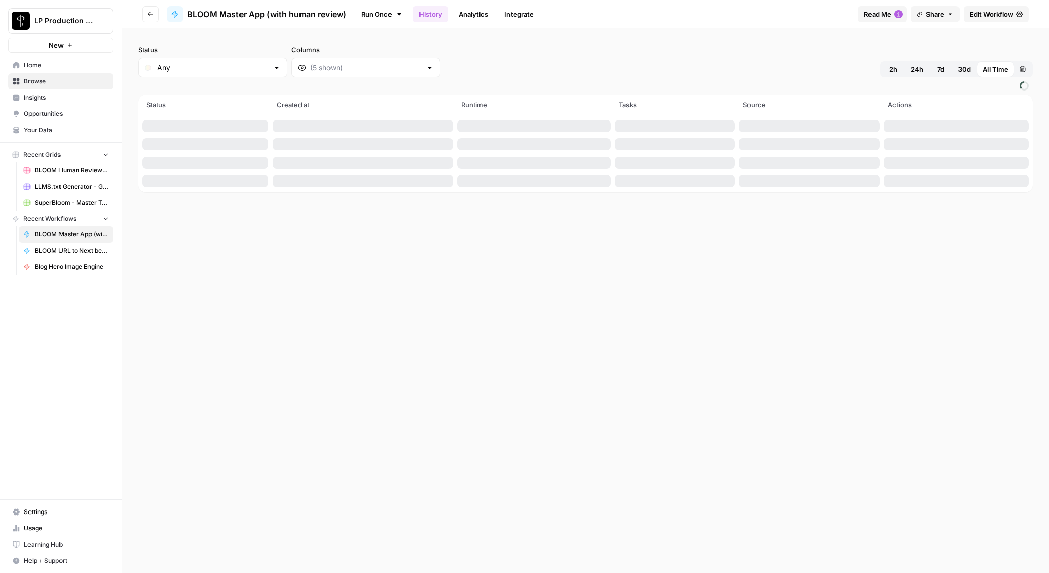
click at [902, 68] on button "2h" at bounding box center [893, 69] width 22 height 16
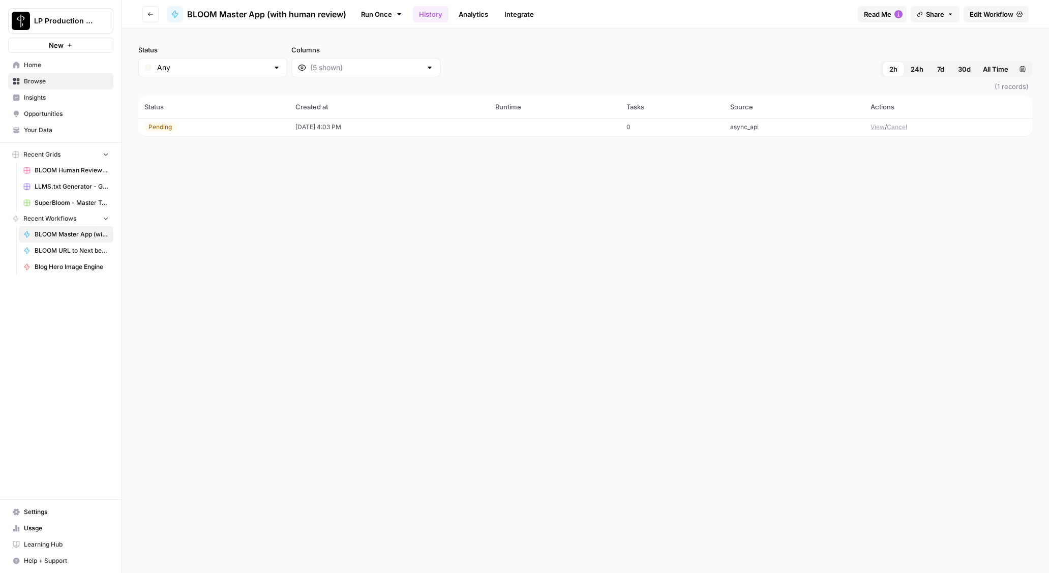
click at [915, 71] on span "24h" at bounding box center [917, 69] width 13 height 10
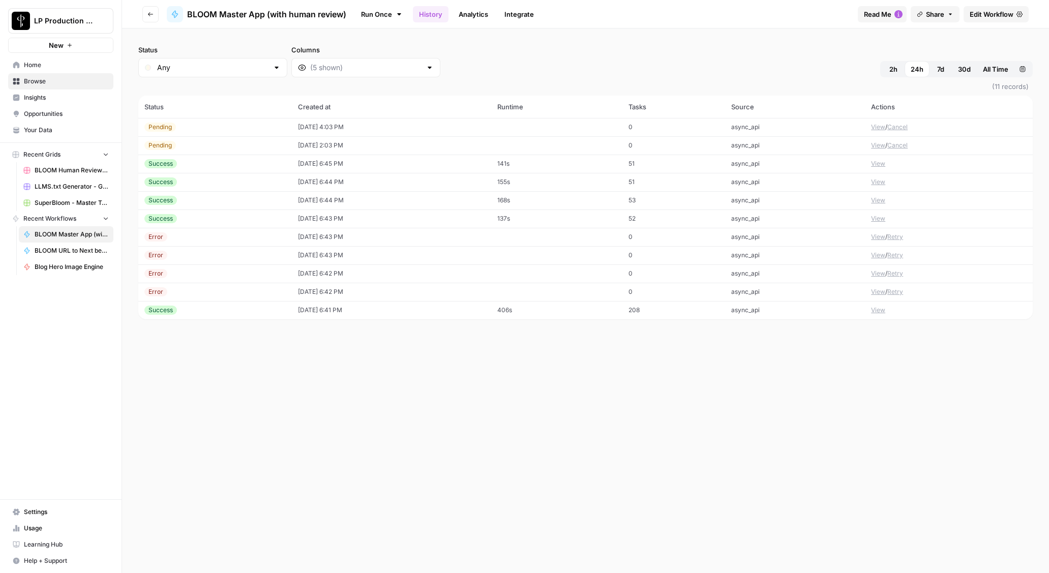
click at [878, 161] on button "View" at bounding box center [878, 163] width 14 height 9
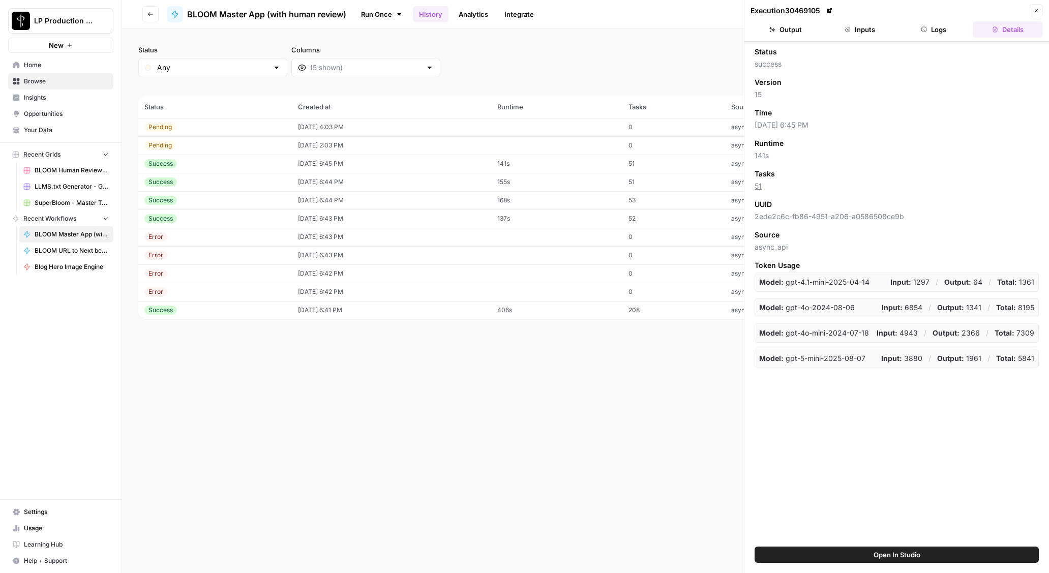
click at [939, 28] on button "Logs" at bounding box center [934, 29] width 70 height 16
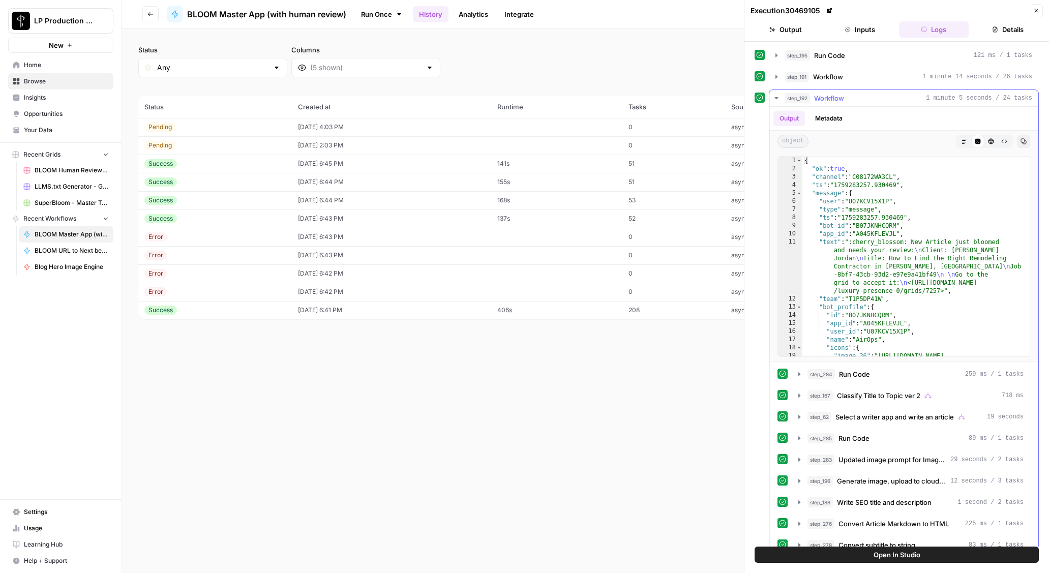
click at [778, 95] on icon "button" at bounding box center [776, 98] width 8 height 8
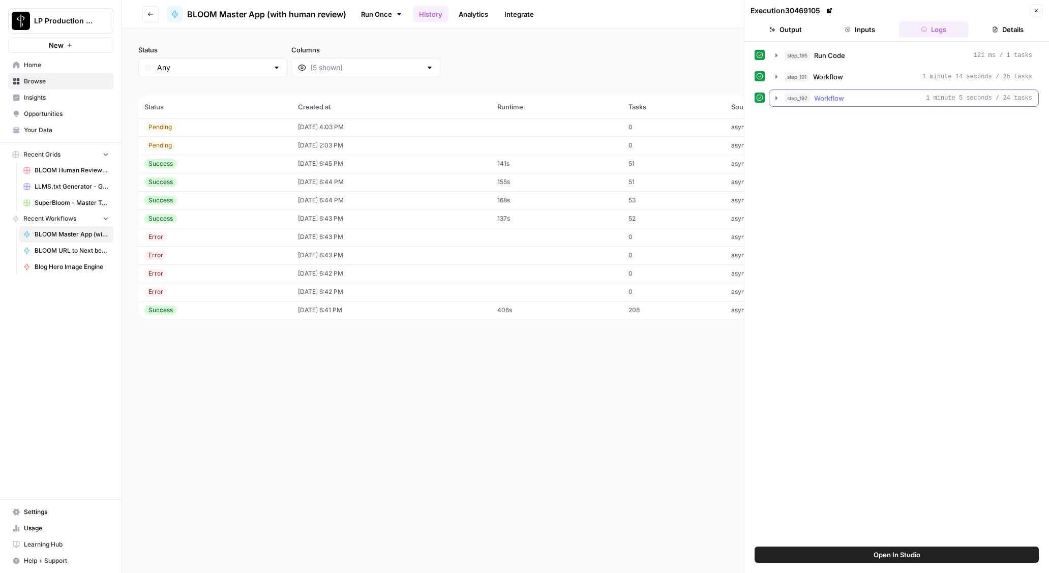
click at [777, 97] on icon "button" at bounding box center [776, 98] width 8 height 8
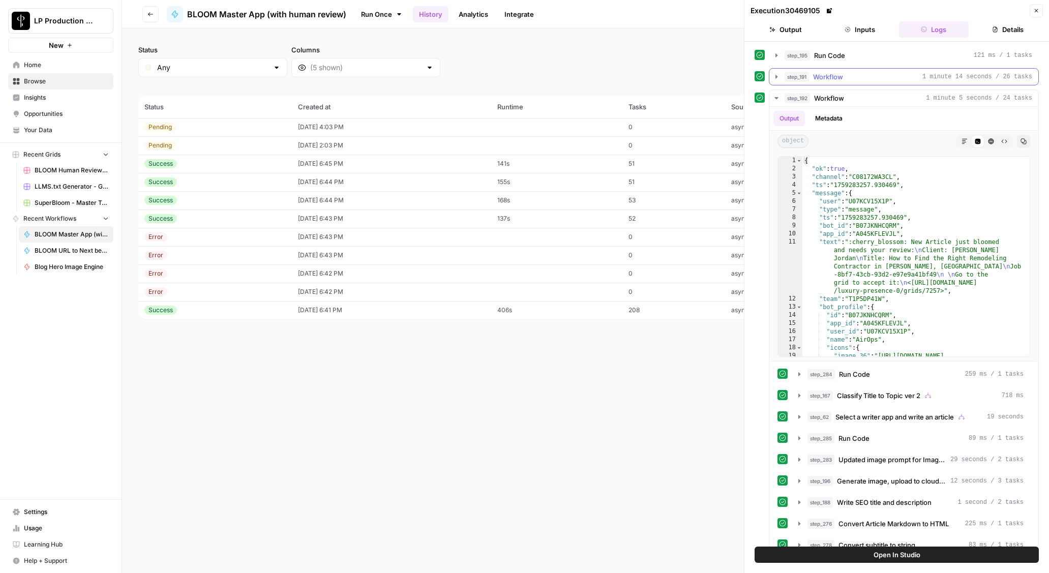
click at [774, 75] on icon "button" at bounding box center [776, 77] width 8 height 8
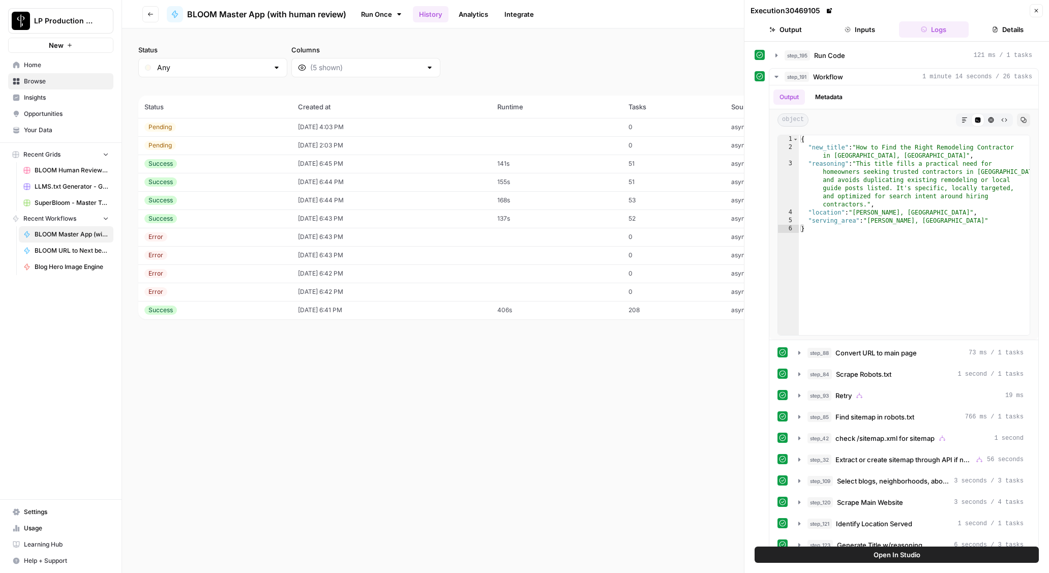
click at [1016, 27] on button "Details" at bounding box center [1008, 29] width 70 height 16
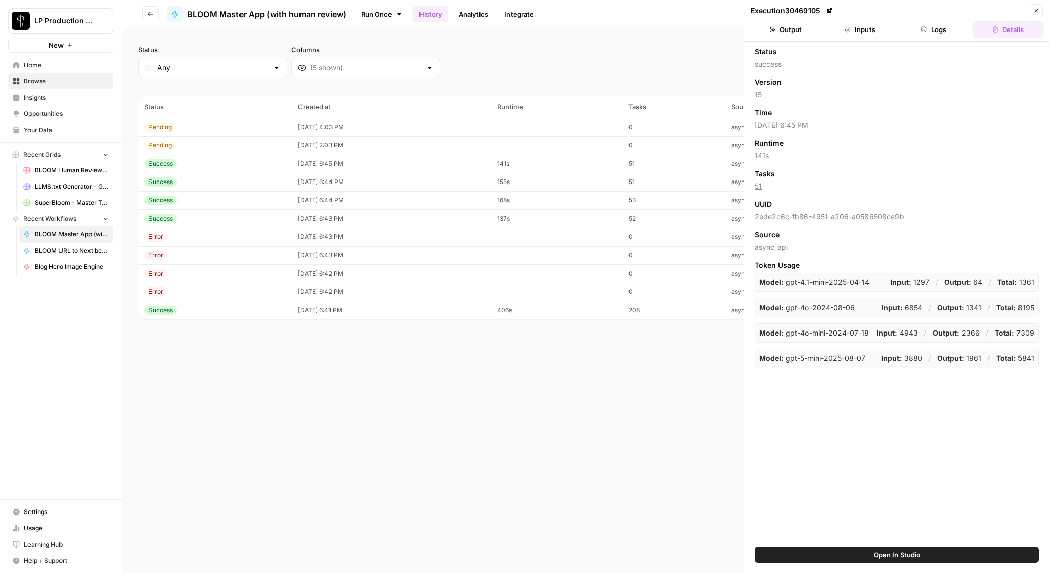
drag, startPoint x: 876, startPoint y: 27, endPoint x: 899, endPoint y: 26, distance: 22.9
click at [876, 27] on button "Inputs" at bounding box center [860, 29] width 70 height 16
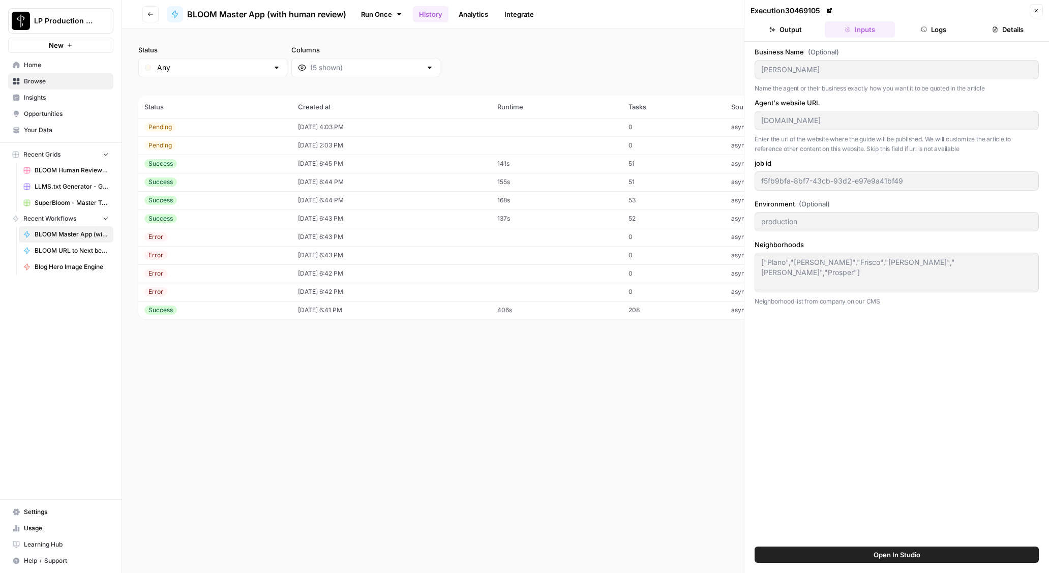
click at [930, 31] on button "Logs" at bounding box center [934, 29] width 70 height 16
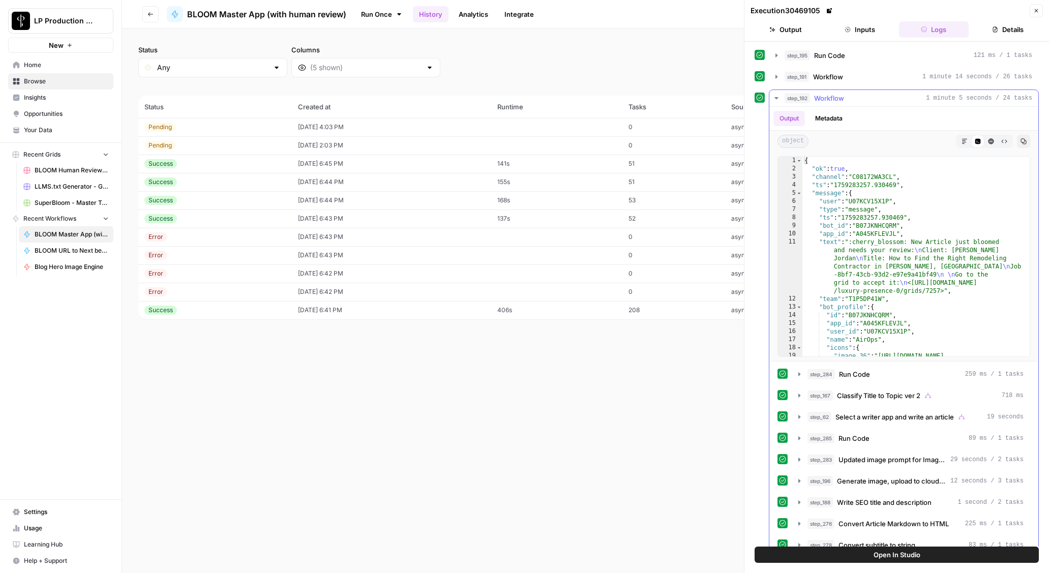
click at [777, 97] on icon "button" at bounding box center [776, 98] width 4 height 2
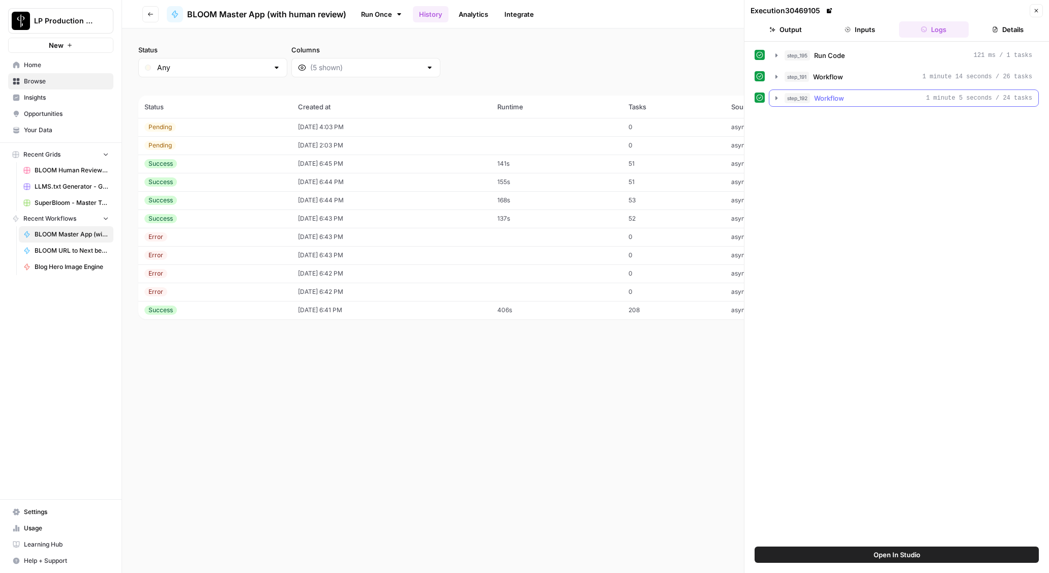
click at [777, 97] on icon "button" at bounding box center [776, 98] width 8 height 8
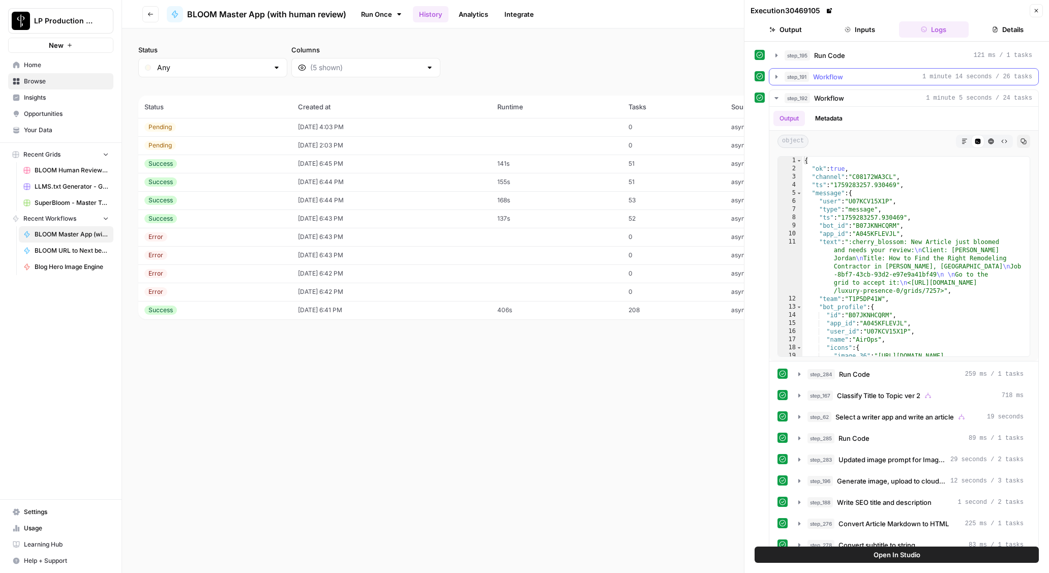
click at [777, 80] on icon "button" at bounding box center [776, 77] width 8 height 8
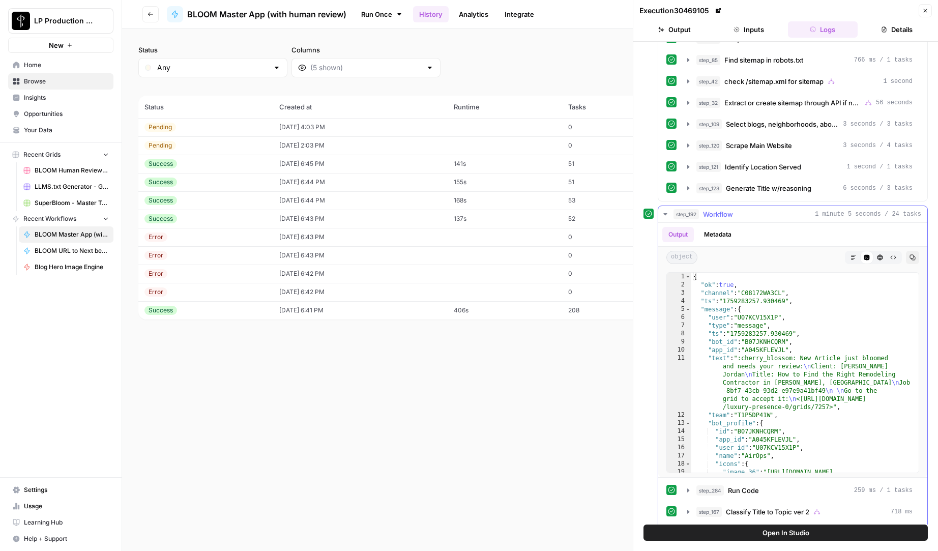
scroll to position [305, 0]
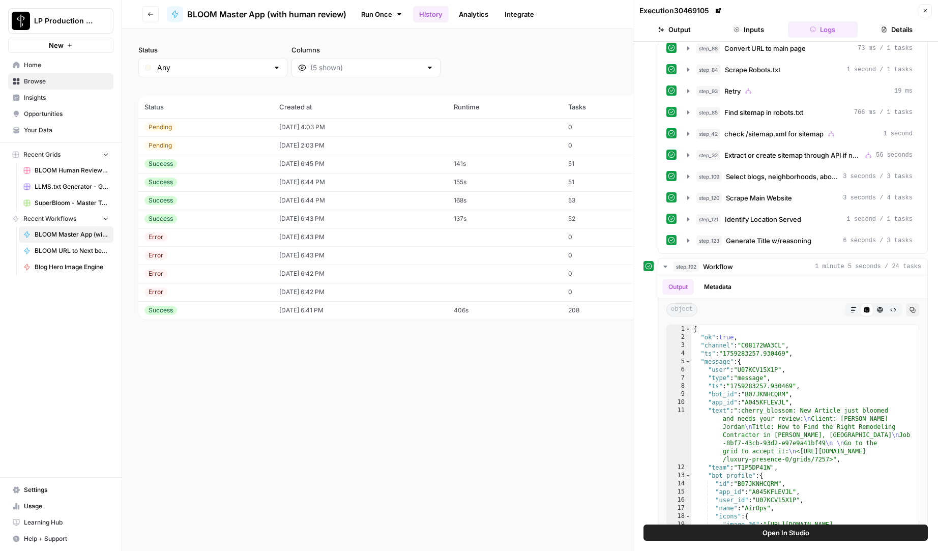
click at [891, 22] on button "Details" at bounding box center [896, 29] width 70 height 16
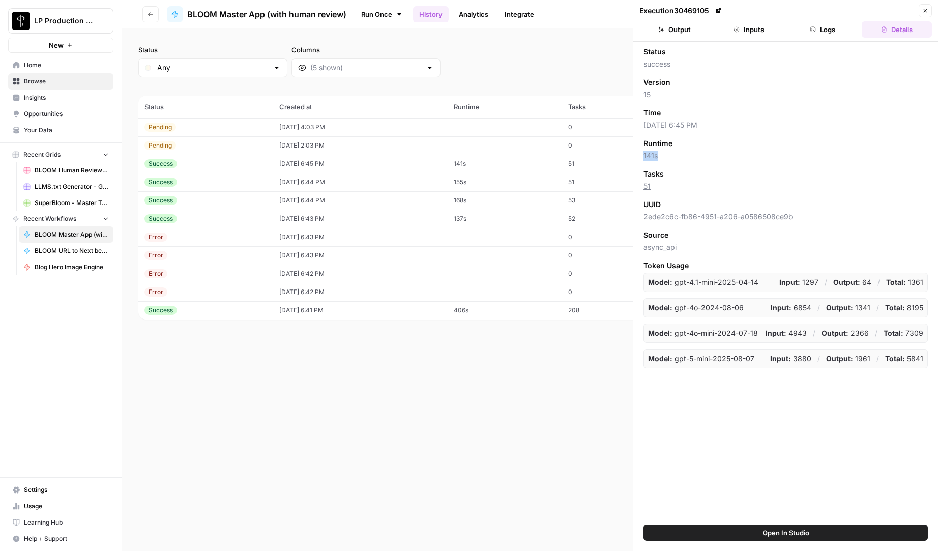
drag, startPoint x: 643, startPoint y: 157, endPoint x: 678, endPoint y: 153, distance: 35.3
click at [678, 153] on span "141s" at bounding box center [785, 155] width 284 height 10
click at [685, 185] on span "51" at bounding box center [785, 186] width 284 height 10
click at [729, 402] on div "Status success Version 15 Time [DATE] 6:45 PM Runtime 141s Tasks 51 UUID 2ede2c…" at bounding box center [785, 283] width 305 height 483
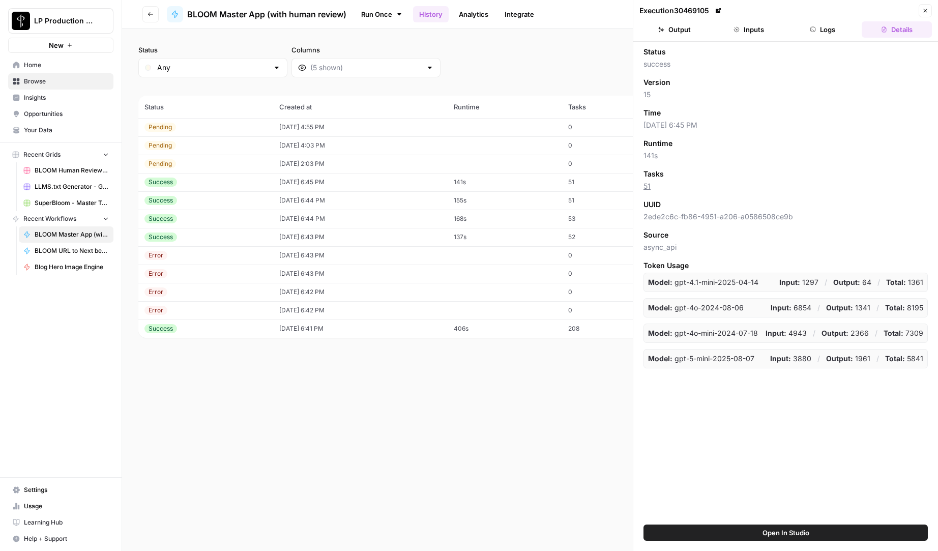
click at [870, 411] on div "Status success Version 15 Time [DATE] 6:45 PM Runtime 141s Tasks 51 UUID 2ede2c…" at bounding box center [785, 283] width 305 height 483
